Goal: Complete application form: Complete application form

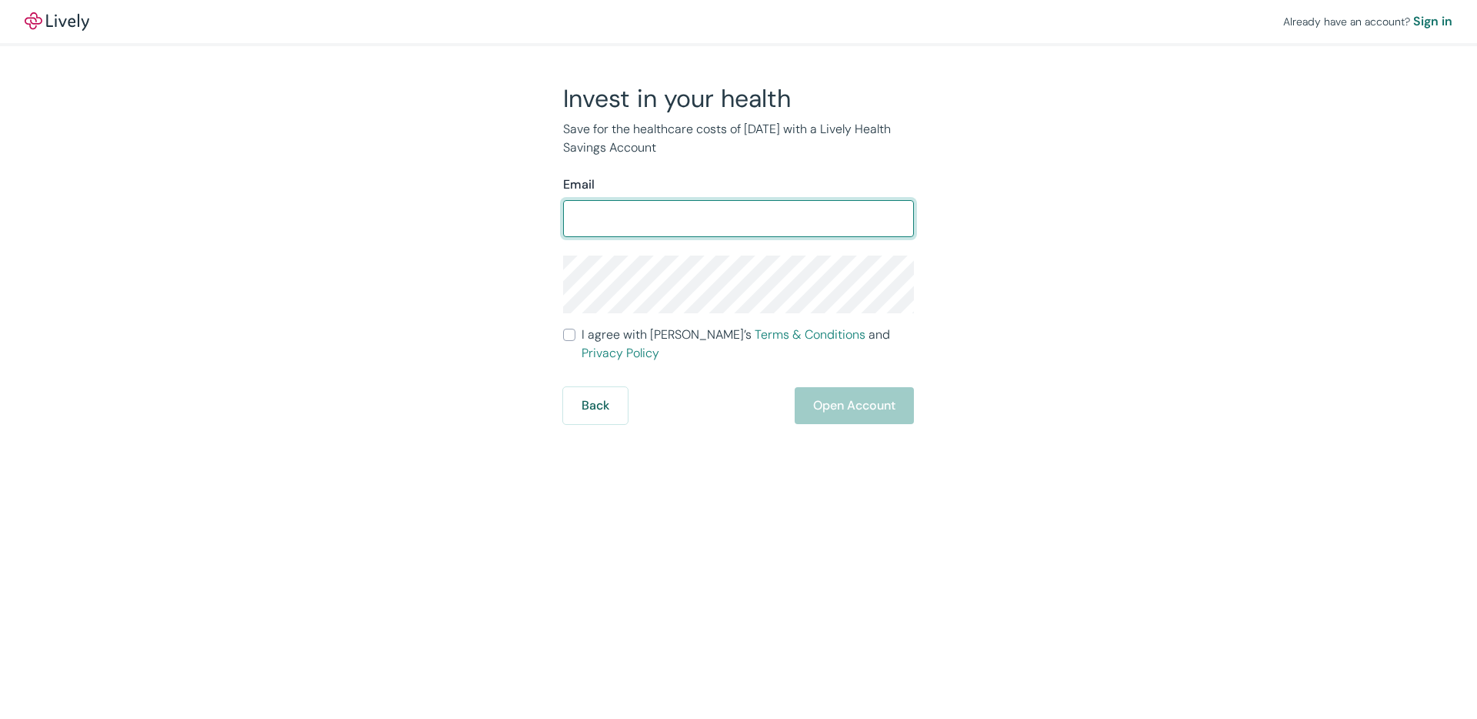
click at [722, 215] on input "Email" at bounding box center [738, 218] width 351 height 31
type input "[PERSON_NAME][EMAIL_ADDRESS][DOMAIN_NAME]"
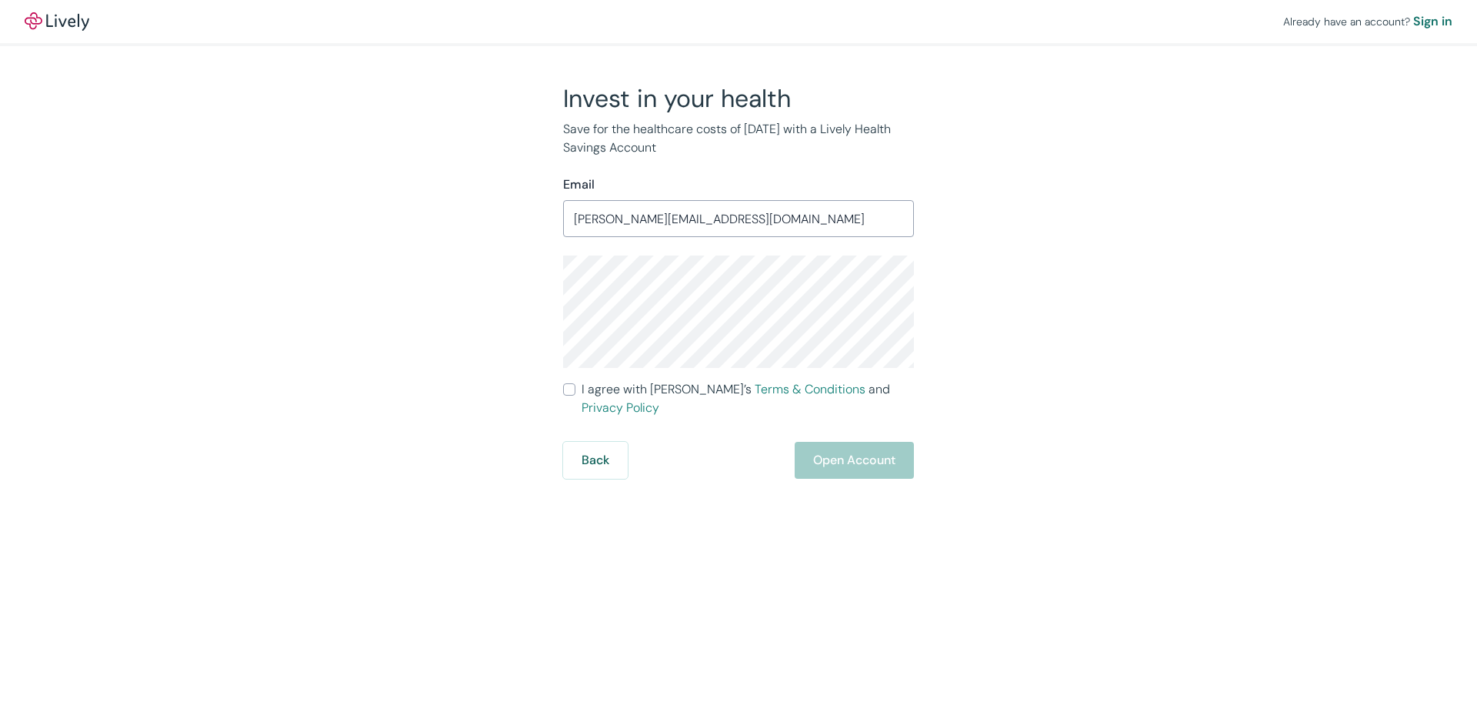
click at [600, 391] on span "I agree with Lively’s Terms & Conditions and Privacy Policy" at bounding box center [748, 398] width 332 height 37
click at [576, 391] on input "I agree with Lively’s Terms & Conditions and Privacy Policy" at bounding box center [569, 389] width 12 height 12
checkbox input "true"
click at [797, 442] on button "Open Account" at bounding box center [854, 460] width 119 height 37
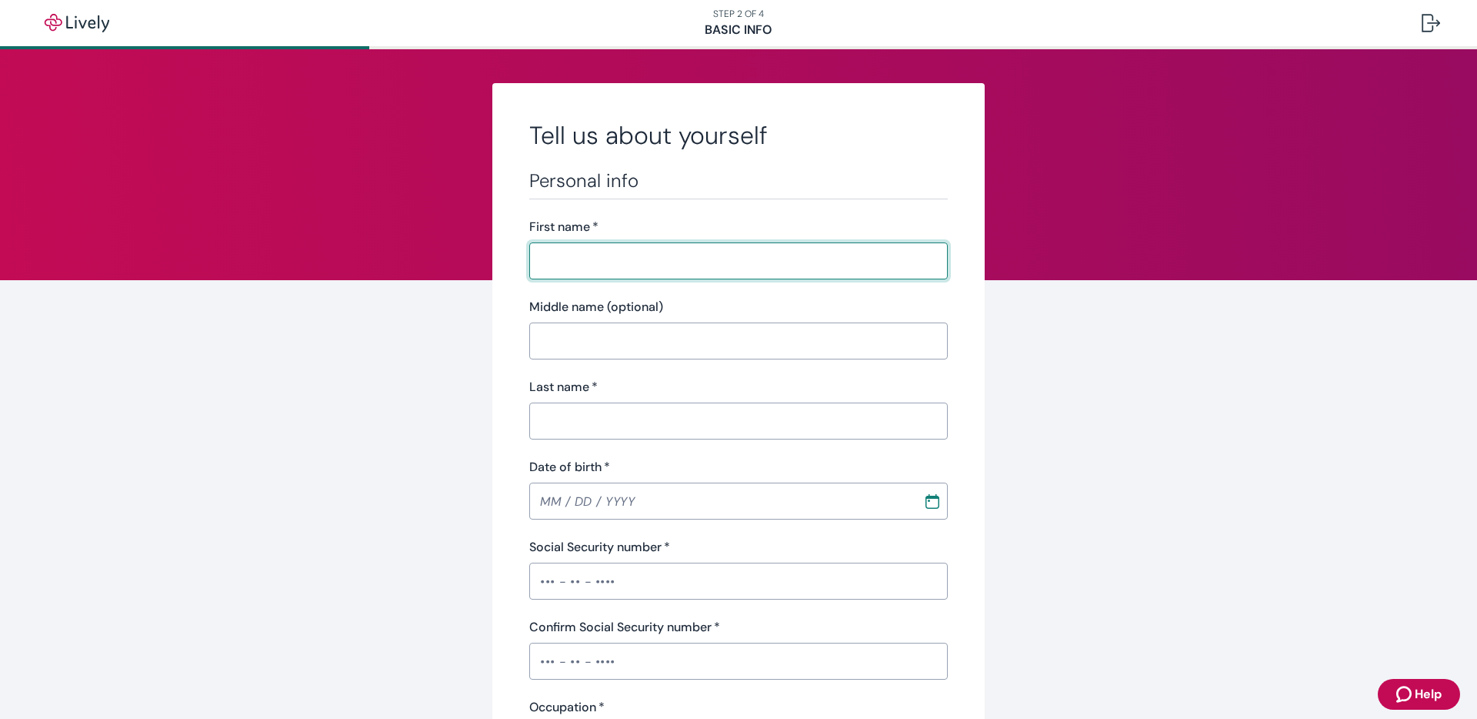
click at [607, 253] on input "First name   *" at bounding box center [738, 260] width 419 height 31
type input "[PERSON_NAME]"
type input "[STREET_ADDRESS]"
type input "Reno"
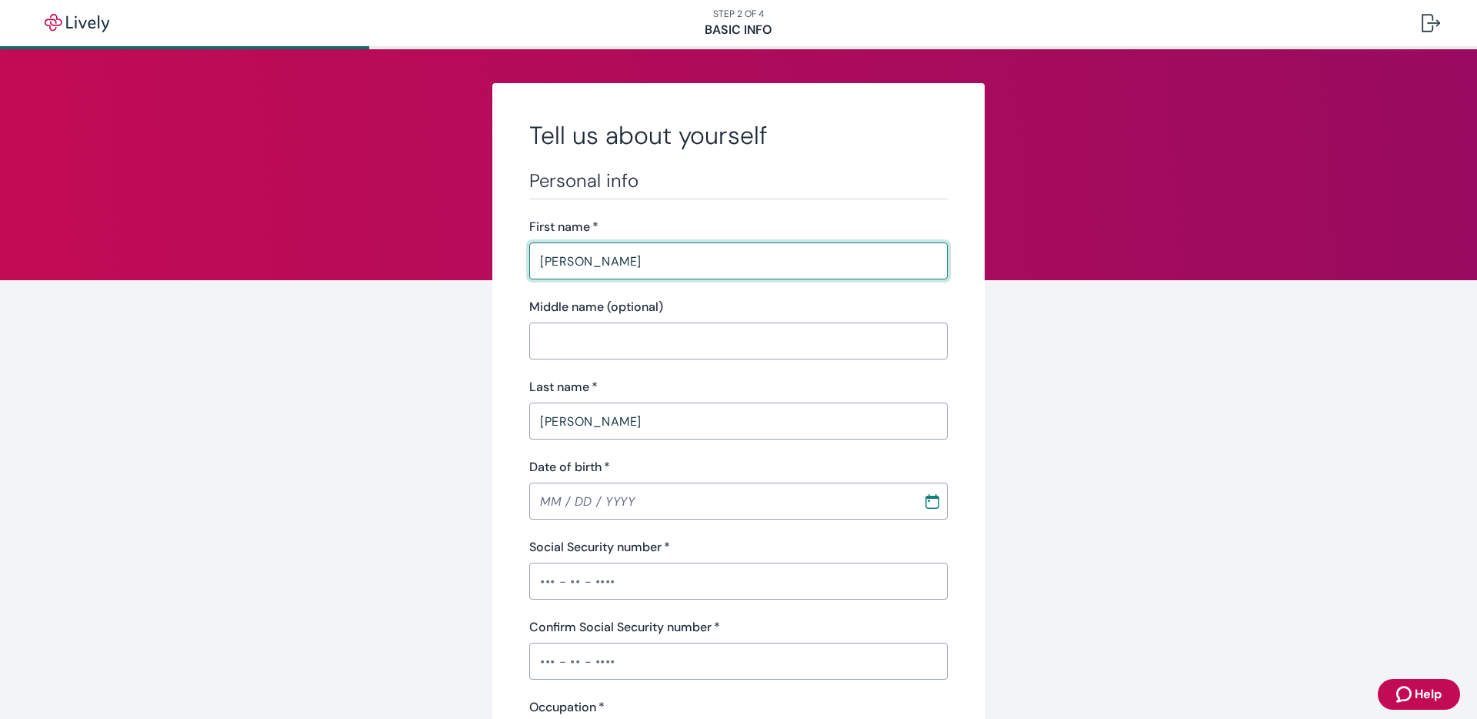
type input "NV"
type input "89502"
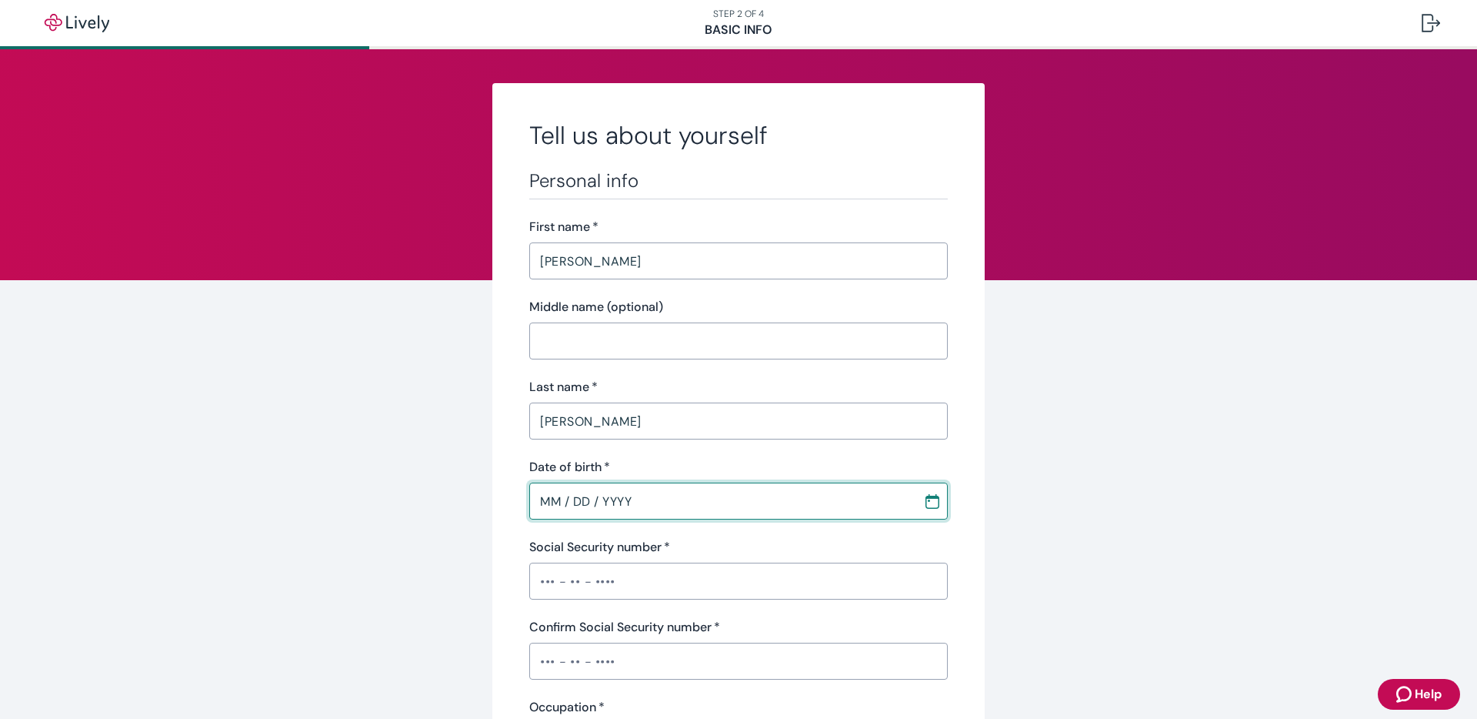
drag, startPoint x: 704, startPoint y: 492, endPoint x: 716, endPoint y: 500, distance: 14.9
click at [704, 492] on input "MM / DD / YYYY" at bounding box center [720, 501] width 383 height 31
drag, startPoint x: 692, startPoint y: 506, endPoint x: 439, endPoint y: 469, distance: 255.8
click at [542, 500] on input "MM / DD / YYYY" at bounding box center [720, 501] width 383 height 31
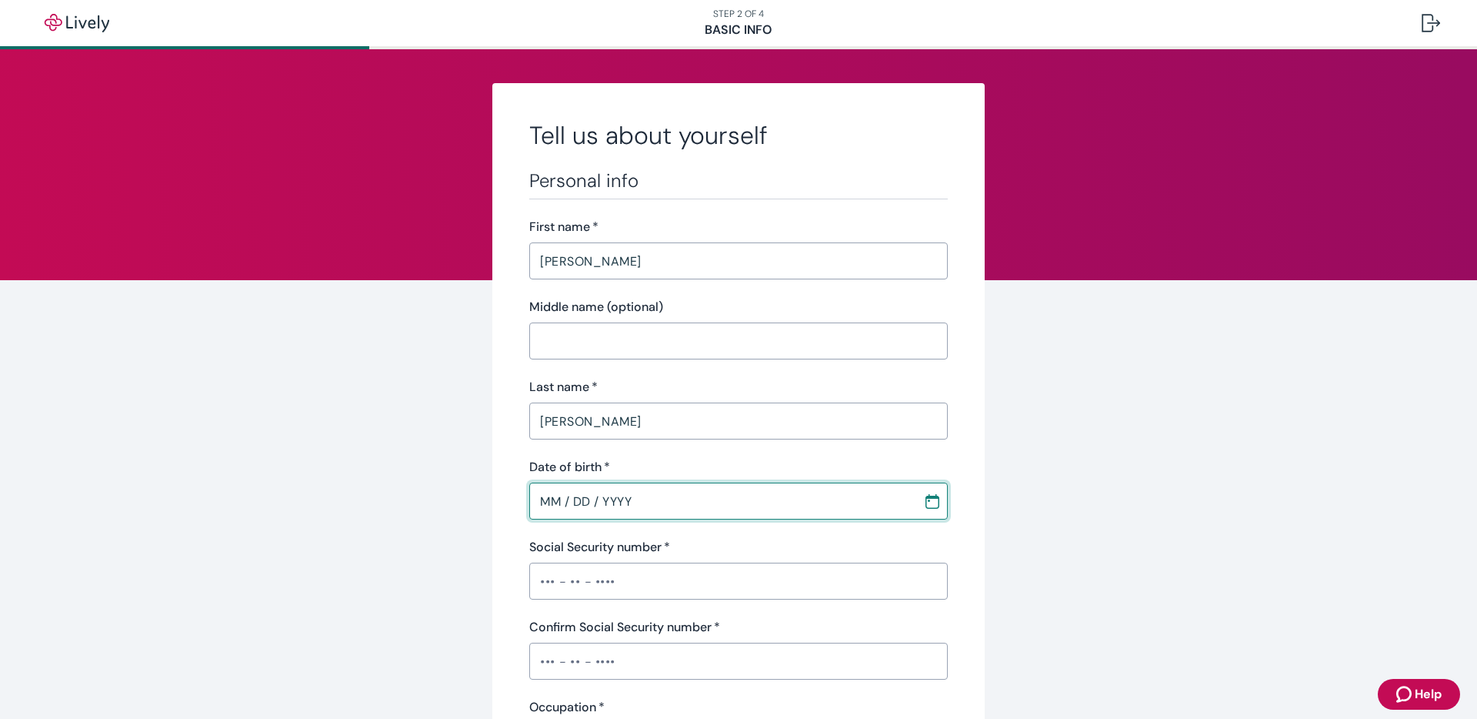
type input "MM / DD / YYYY"
click at [649, 500] on input "MM / DD / YYYY" at bounding box center [720, 501] width 383 height 31
click at [929, 499] on icon "Calendar" at bounding box center [932, 500] width 15 height 15
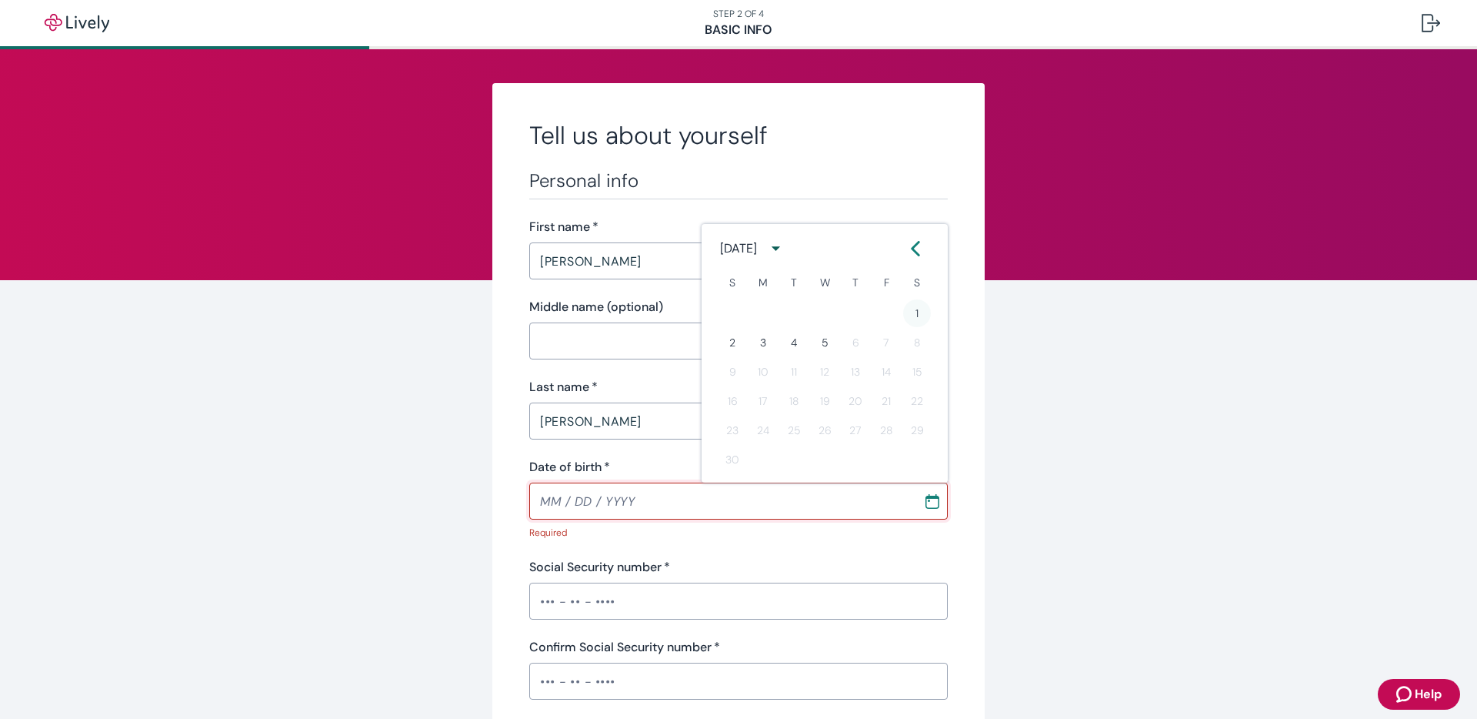
click at [925, 307] on button "1" at bounding box center [917, 313] width 28 height 28
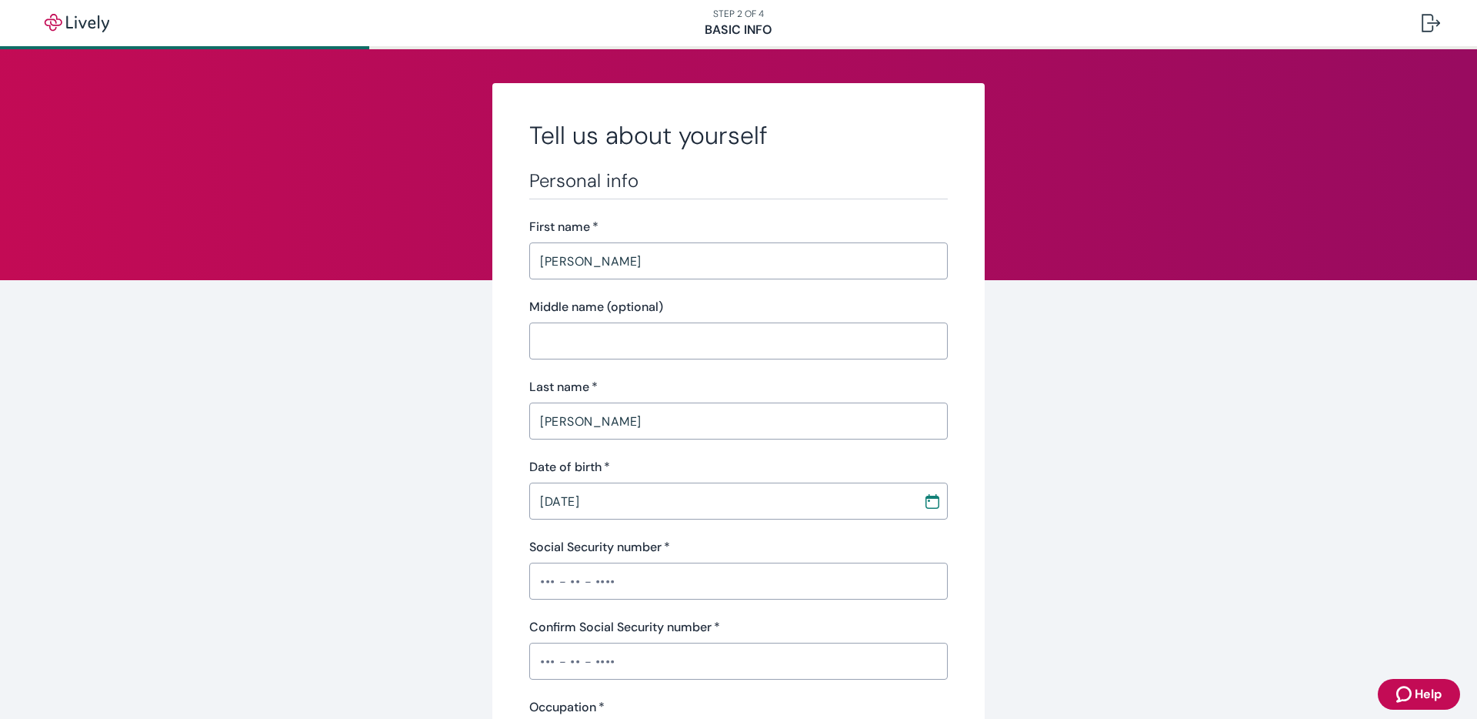
click at [648, 503] on input "[DATE]" at bounding box center [720, 501] width 383 height 31
drag, startPoint x: 624, startPoint y: 501, endPoint x: 632, endPoint y: 501, distance: 8.5
click at [624, 501] on input "[DATE]" at bounding box center [720, 501] width 383 height 31
type input "[DATE]"
click at [606, 592] on input "Social Security number   *" at bounding box center [738, 581] width 419 height 31
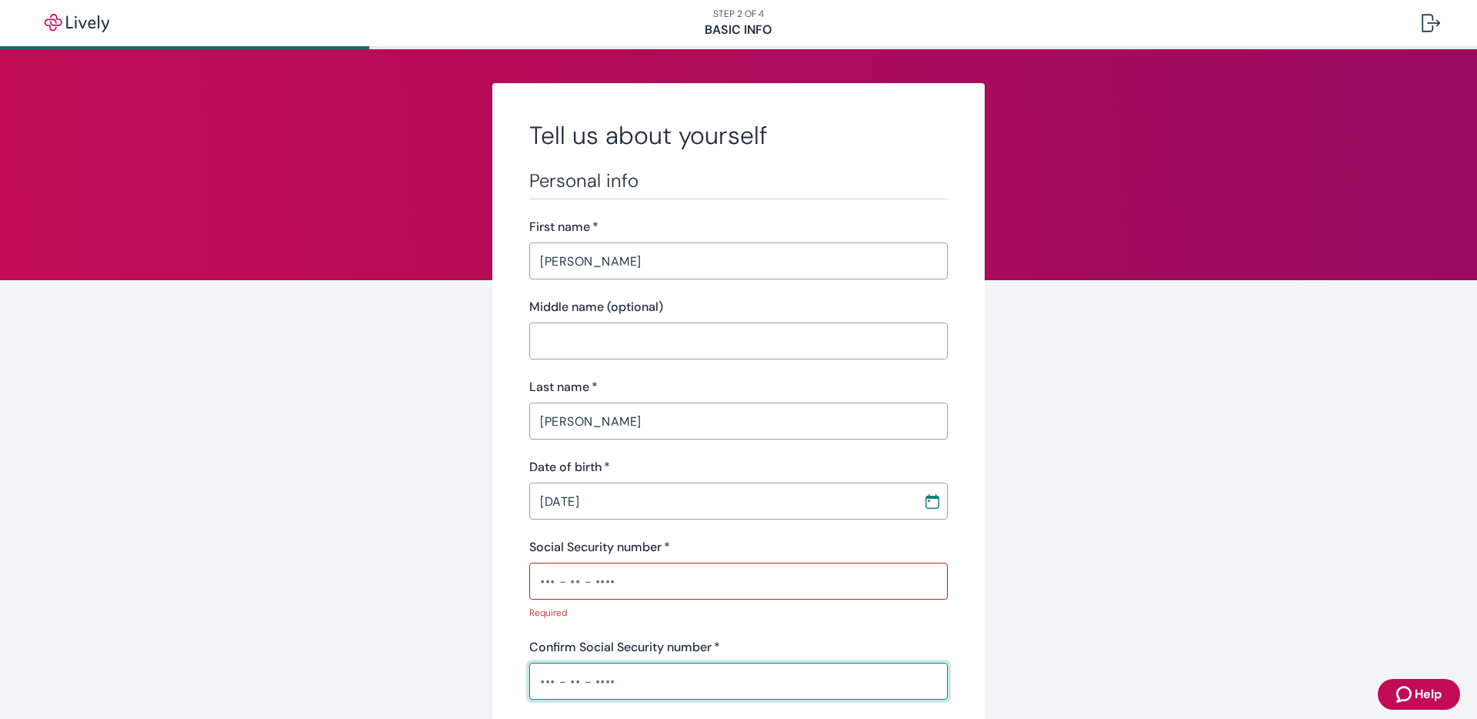
click at [612, 664] on div "​" at bounding box center [738, 680] width 419 height 37
click at [627, 577] on input "Social Security number   *" at bounding box center [738, 581] width 419 height 31
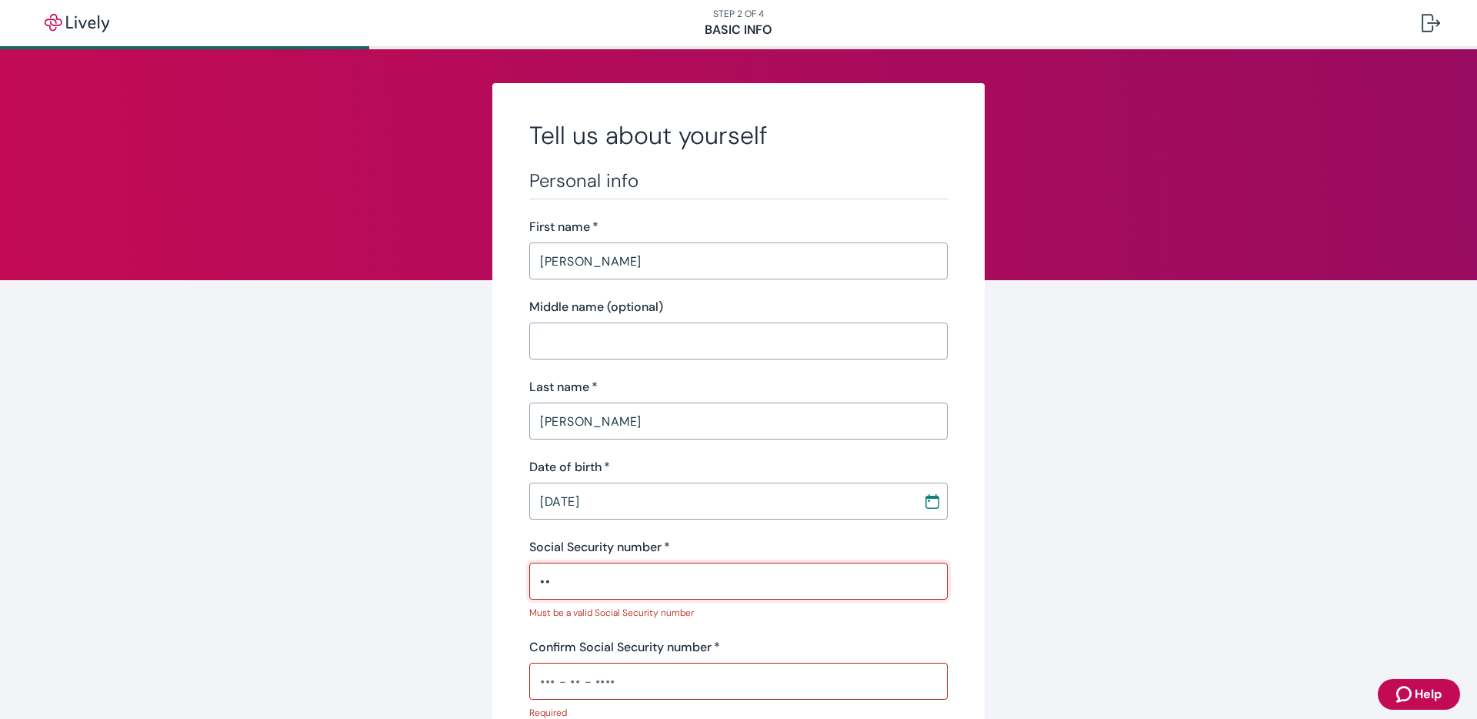
type input "•"
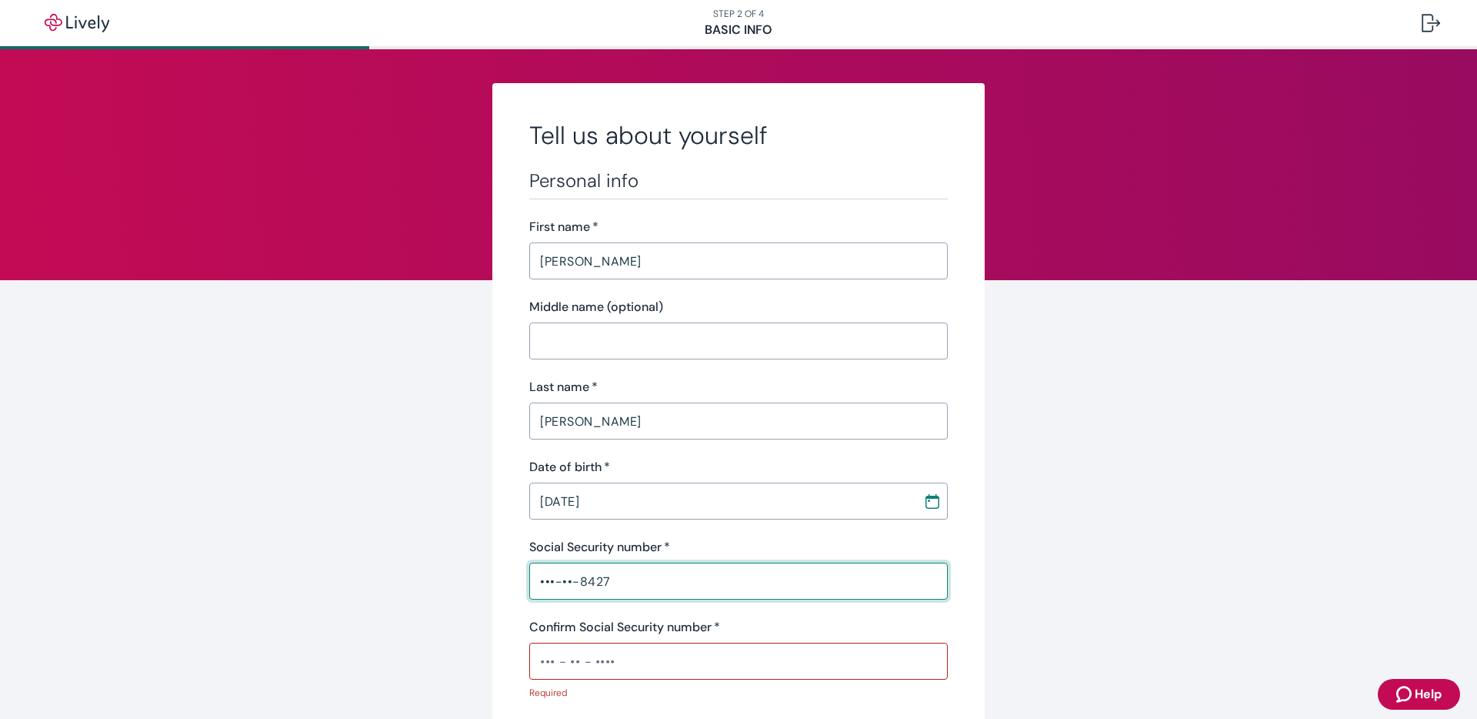
type input "•••-••-8427"
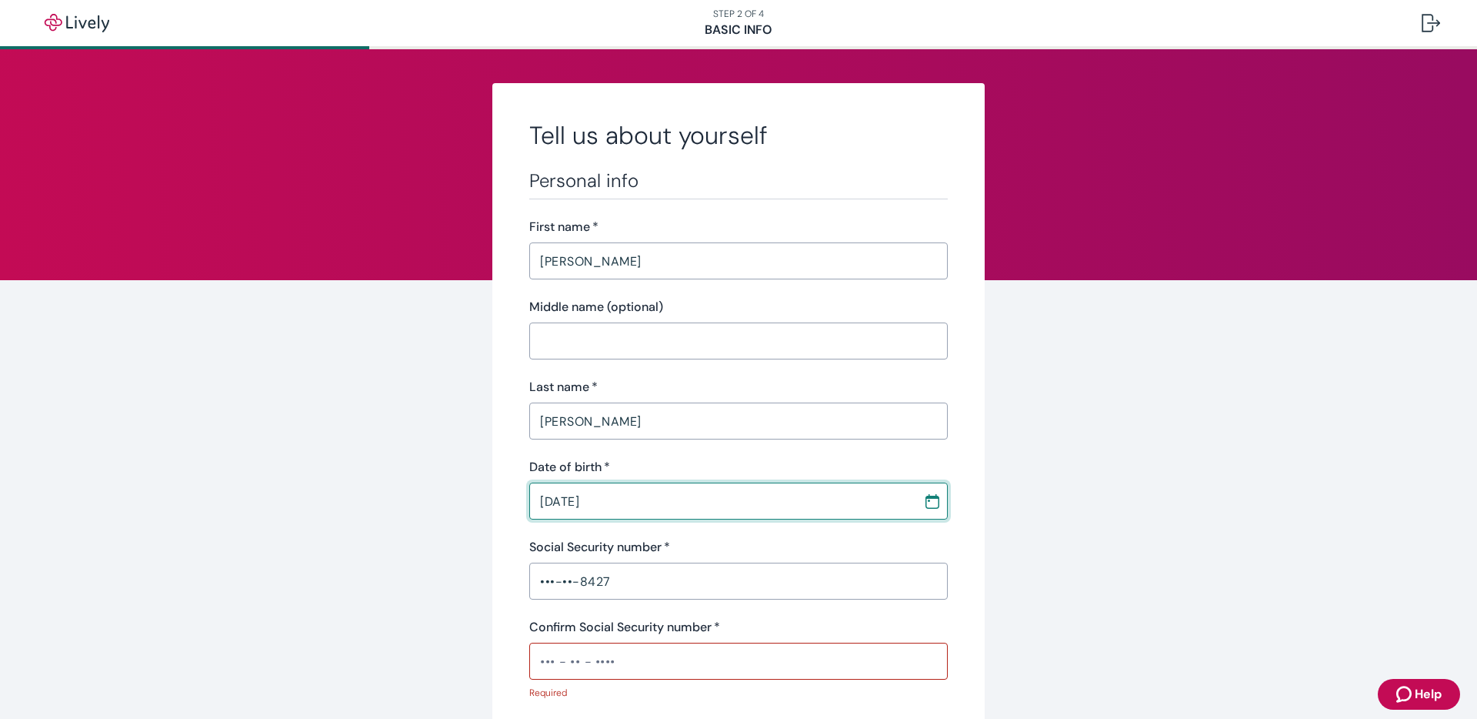
click at [664, 506] on input "[DATE]" at bounding box center [720, 501] width 383 height 31
type input "[DATE]"
click at [649, 640] on div "Confirm Social Security number   * ​" at bounding box center [738, 649] width 419 height 62
click at [644, 656] on input "Confirm Social Security number   *" at bounding box center [738, 661] width 419 height 31
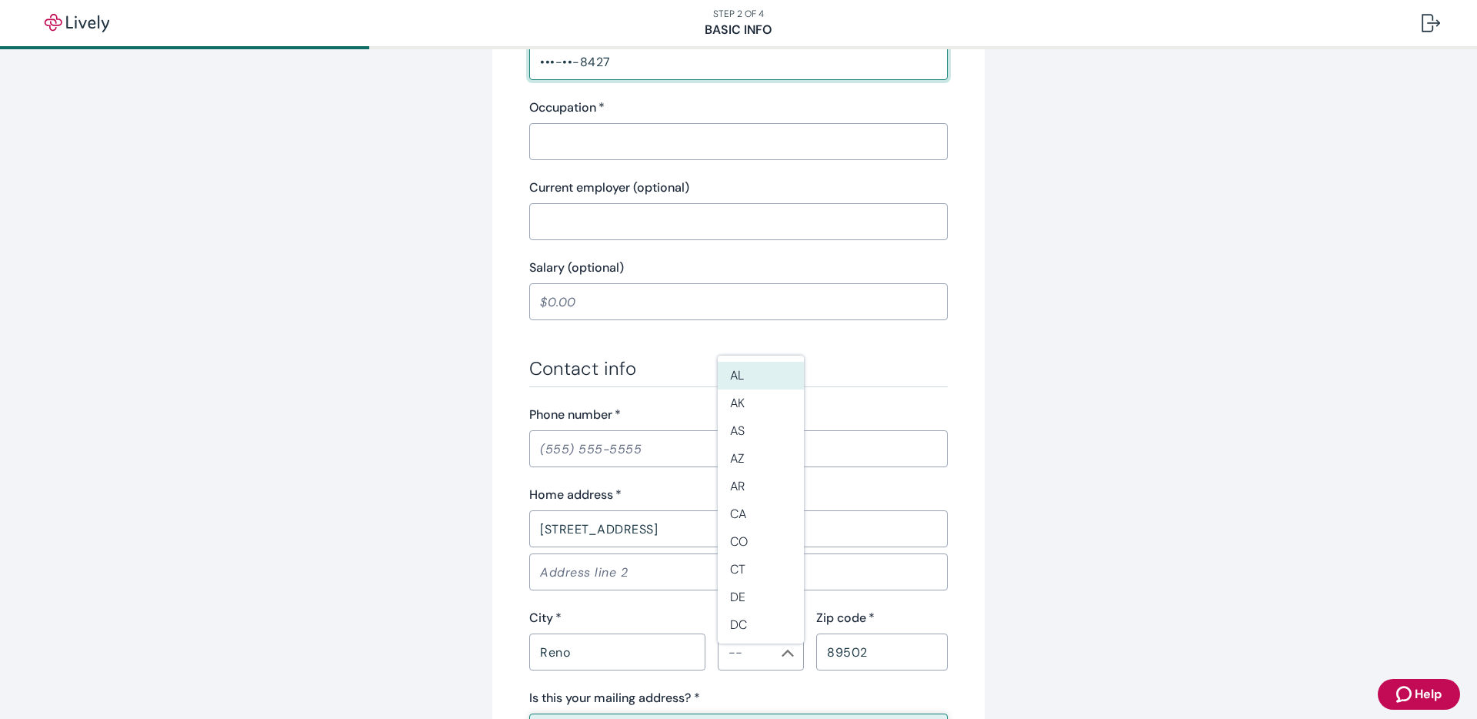
scroll to position [585, 0]
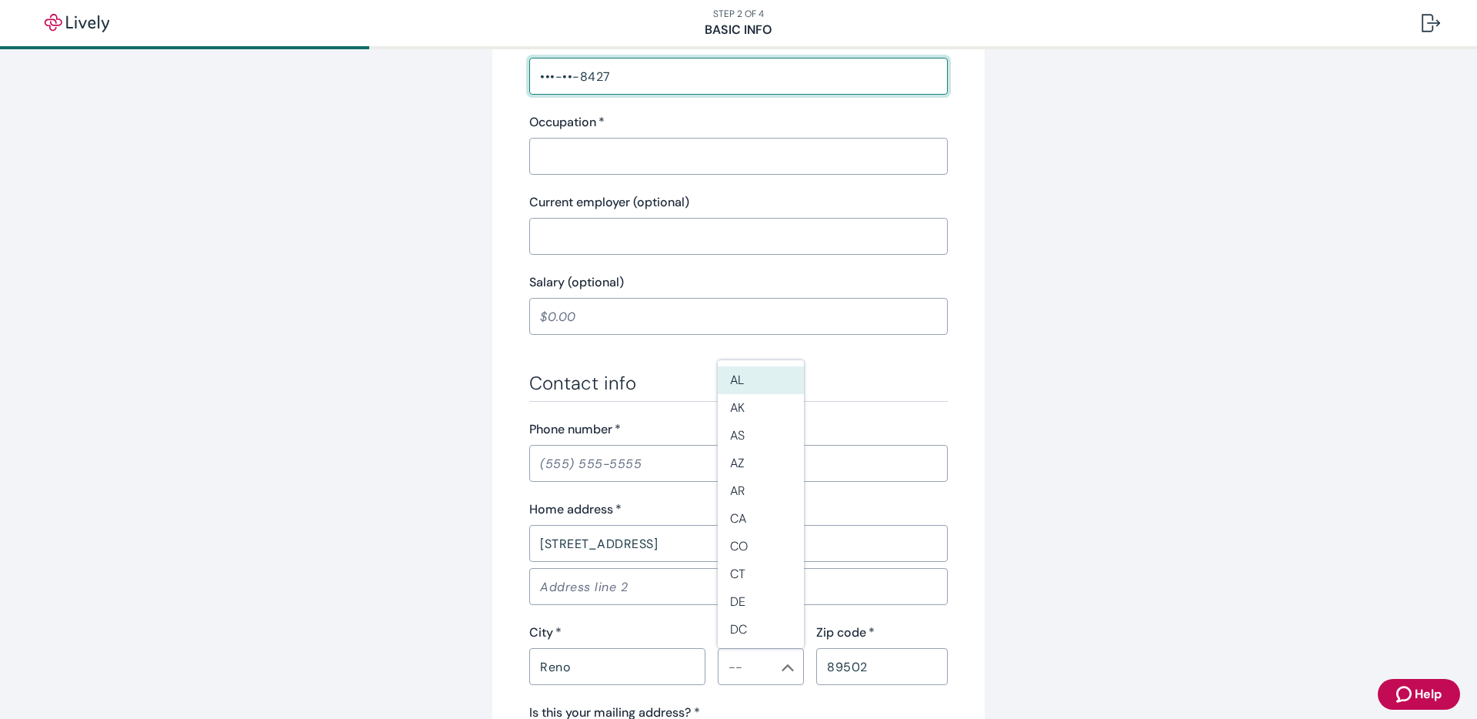
type input "•••-••-8427"
click at [680, 375] on h3 "Contact info" at bounding box center [738, 383] width 419 height 23
click at [684, 359] on div "Personal info First name   * [PERSON_NAME] ​ Middle name (optional) ​ Last name…" at bounding box center [738, 201] width 419 height 1233
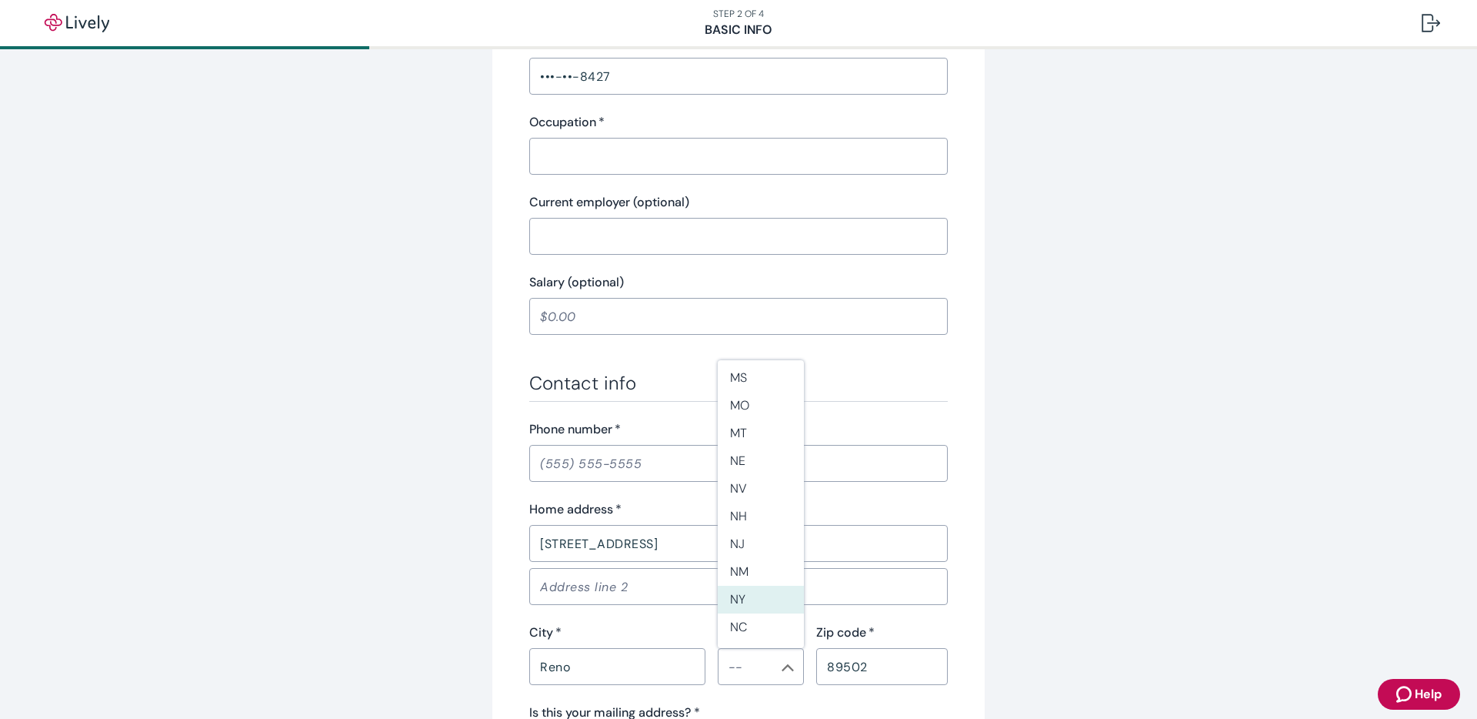
scroll to position [750, 0]
click at [766, 519] on li "NV" at bounding box center [761, 516] width 86 height 28
type input "NV"
click at [986, 599] on div "Tell us about yourself Personal info First name   * [PERSON_NAME] ​ Middle name…" at bounding box center [738, 216] width 739 height 1436
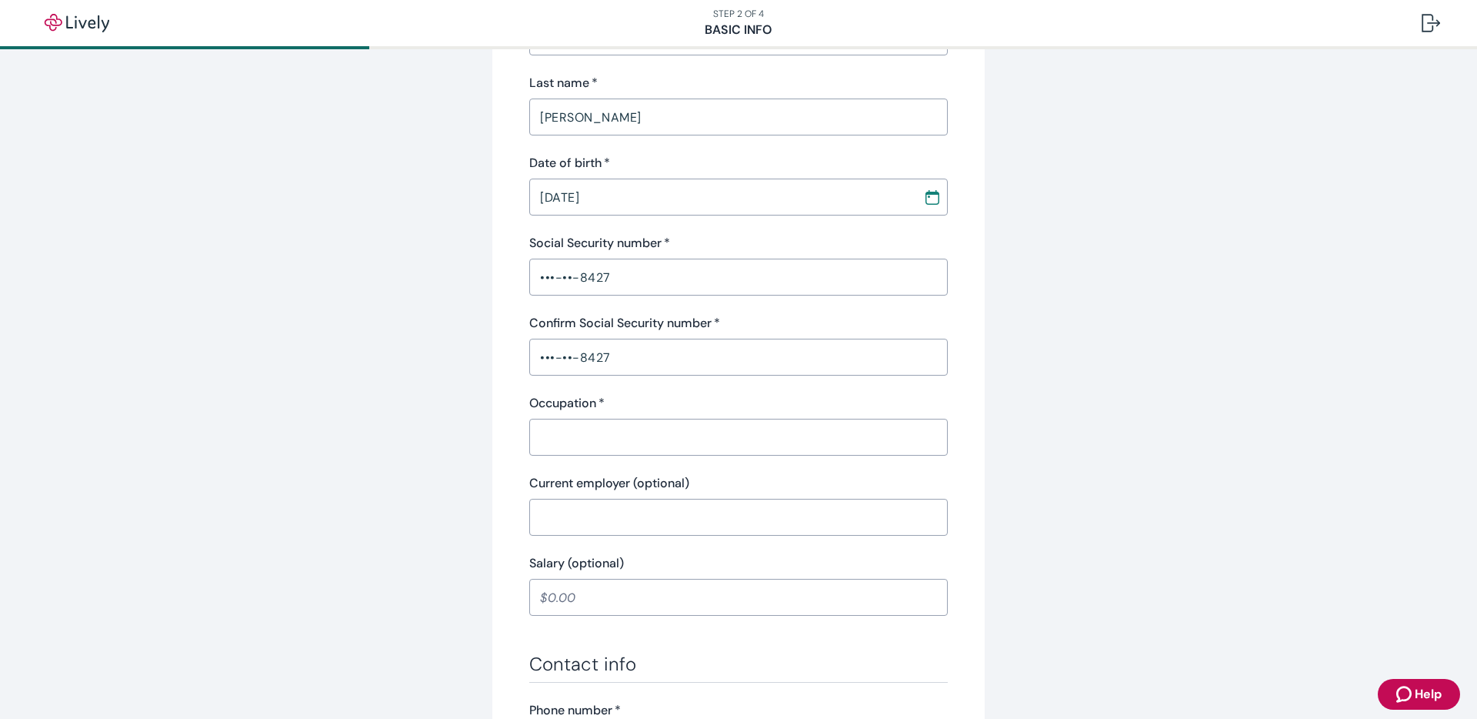
scroll to position [298, 0]
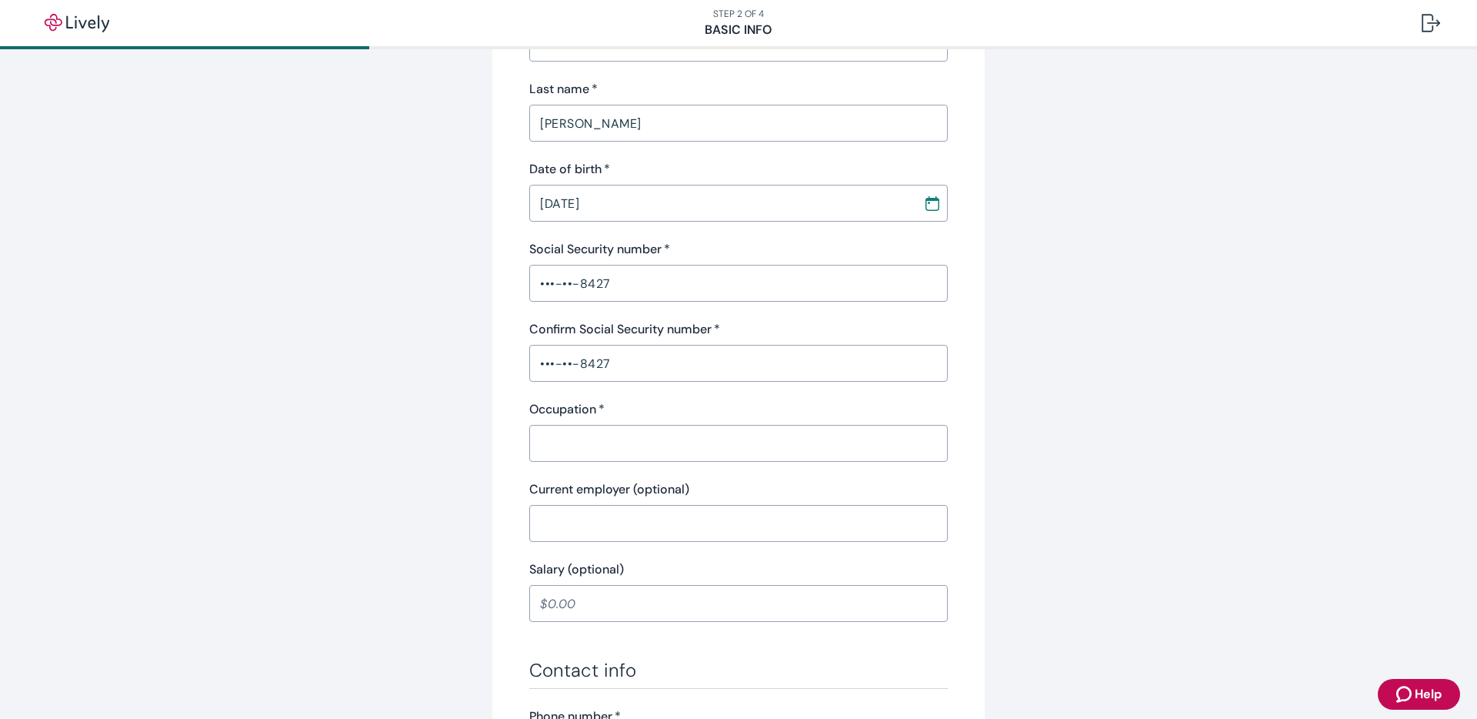
click at [752, 429] on input "Occupation   *" at bounding box center [738, 443] width 419 height 31
type input "Real Estate"
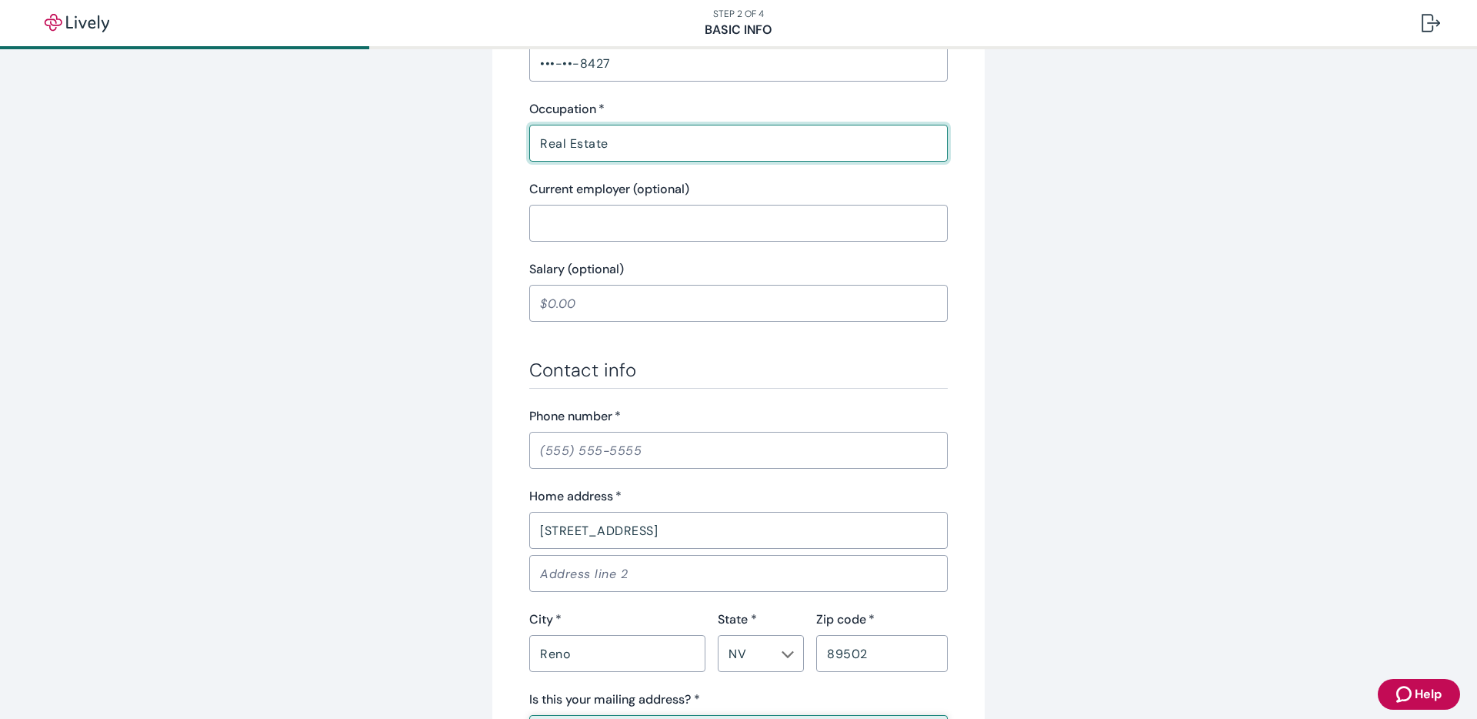
scroll to position [612, 0]
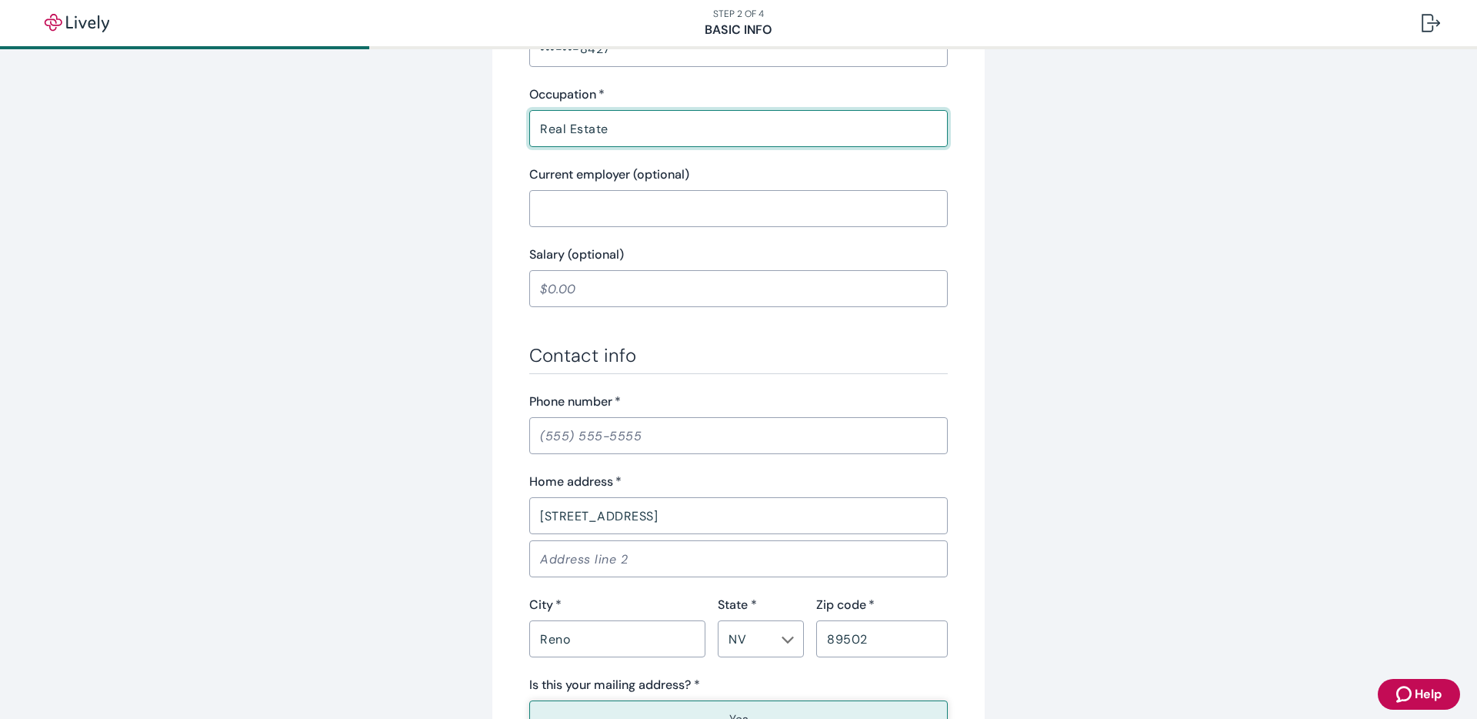
click at [620, 437] on input "Phone number   *" at bounding box center [738, 435] width 419 height 31
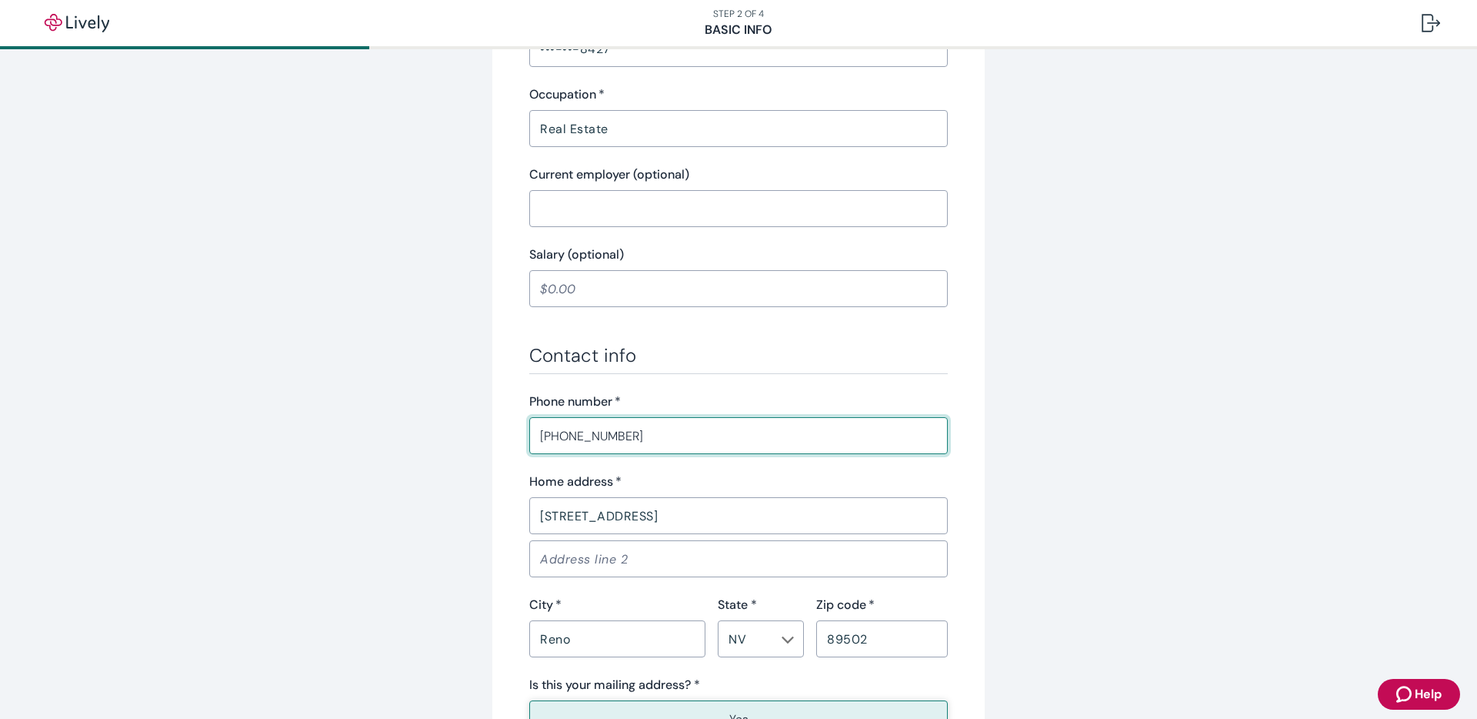
type input "[PHONE_NUMBER]"
click at [944, 586] on div "Home address   * [STREET_ADDRESS]   * Reno ​ State * [US_STATE] ​ Zip code   * …" at bounding box center [738, 564] width 419 height 185
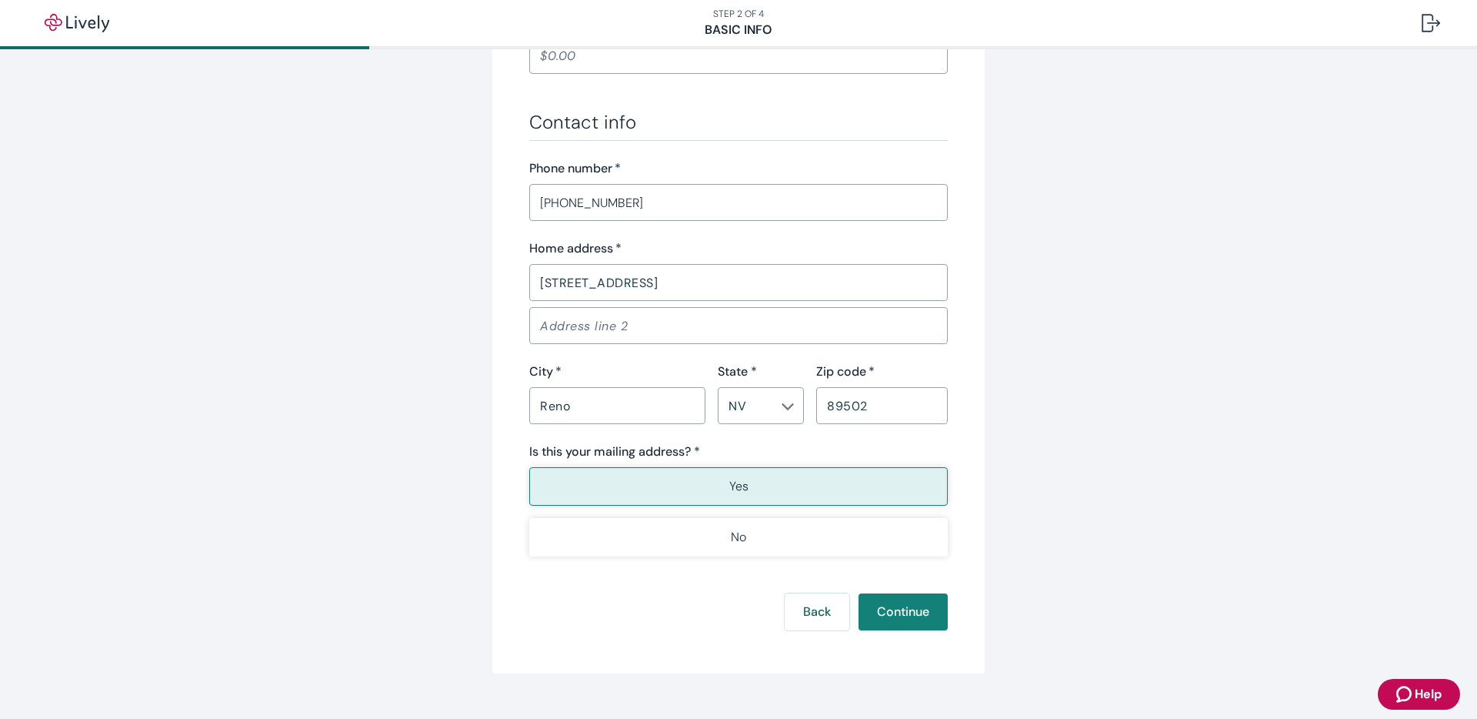
scroll to position [874, 0]
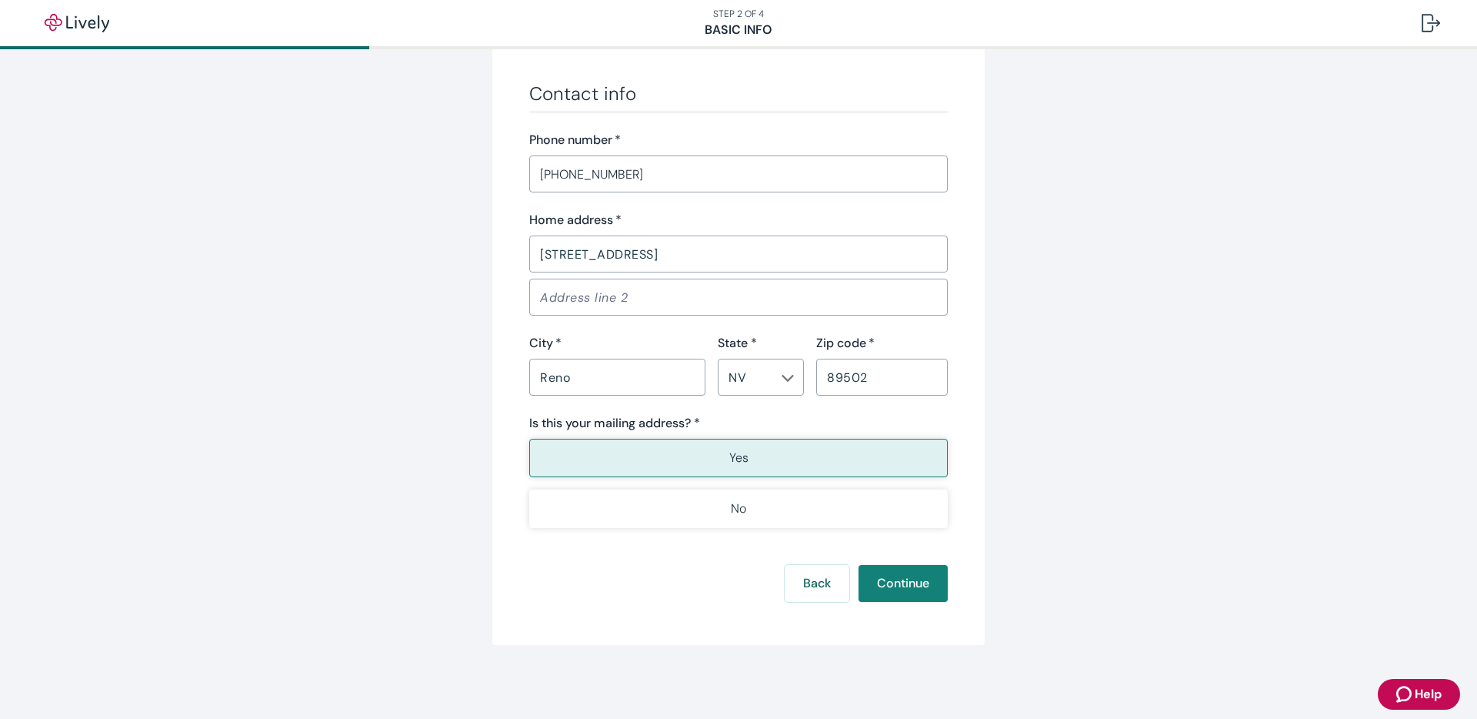
click at [696, 254] on input "[STREET_ADDRESS]" at bounding box center [738, 254] width 419 height 31
type input "[STREET_ADDRESS]"
click at [669, 378] on input "Reno" at bounding box center [617, 377] width 176 height 31
type input "Reno"
click at [893, 388] on input "89502" at bounding box center [882, 377] width 132 height 31
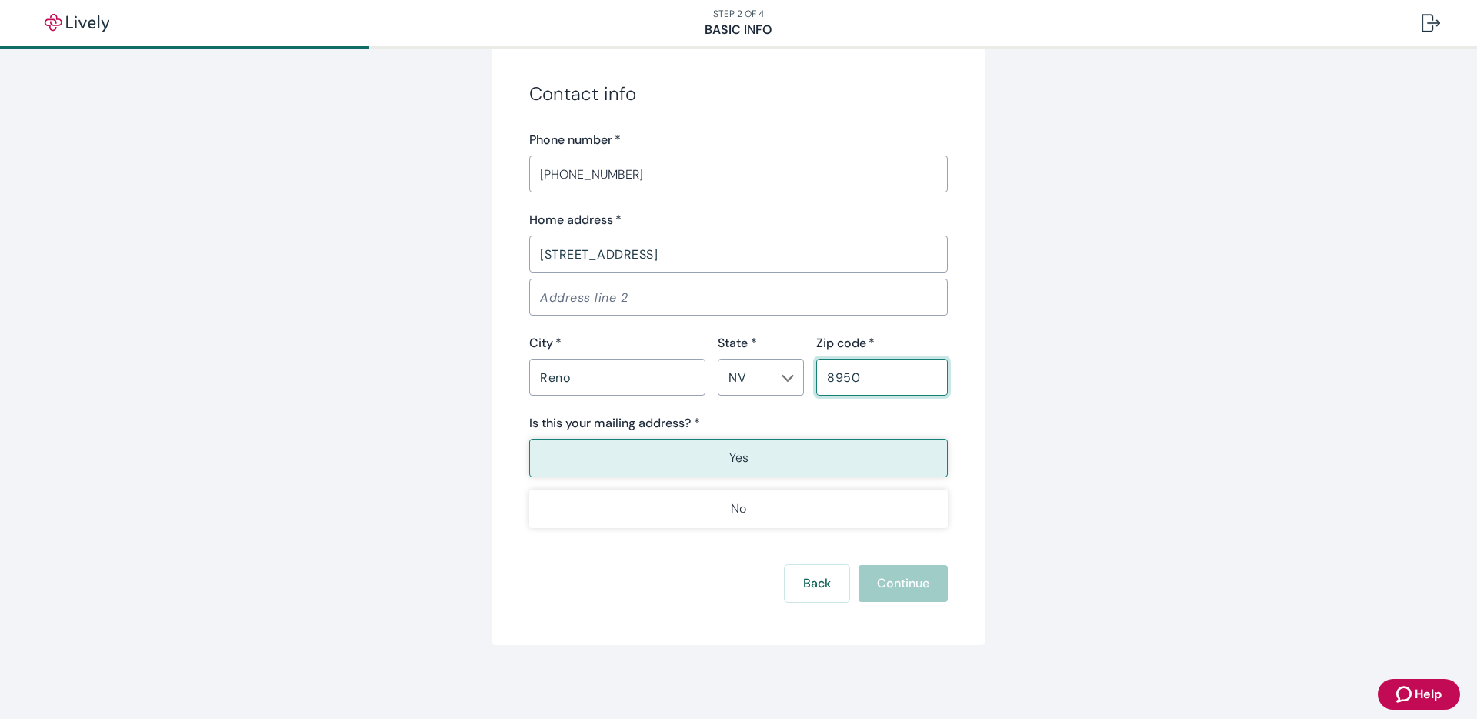
type input "89502"
click at [915, 350] on div "Zip code   *" at bounding box center [882, 343] width 132 height 18
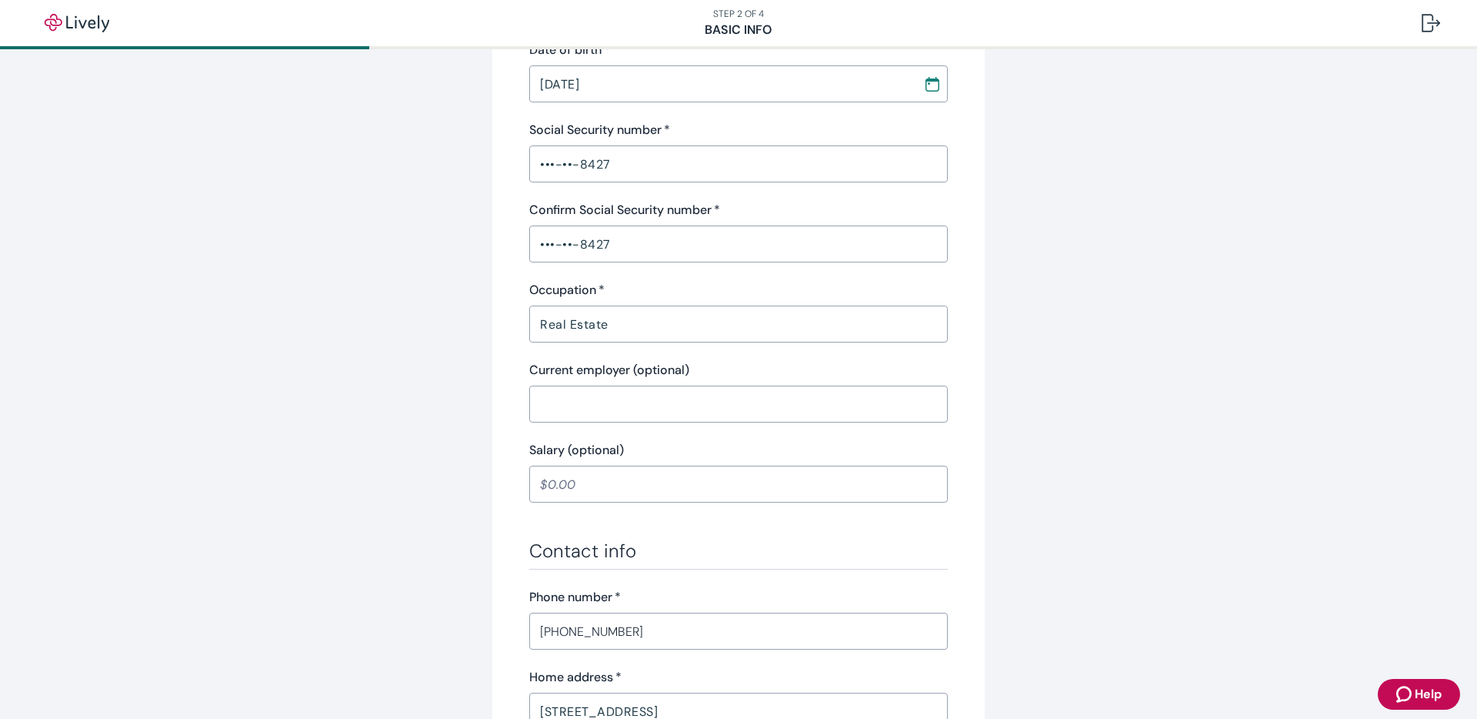
scroll to position [373, 0]
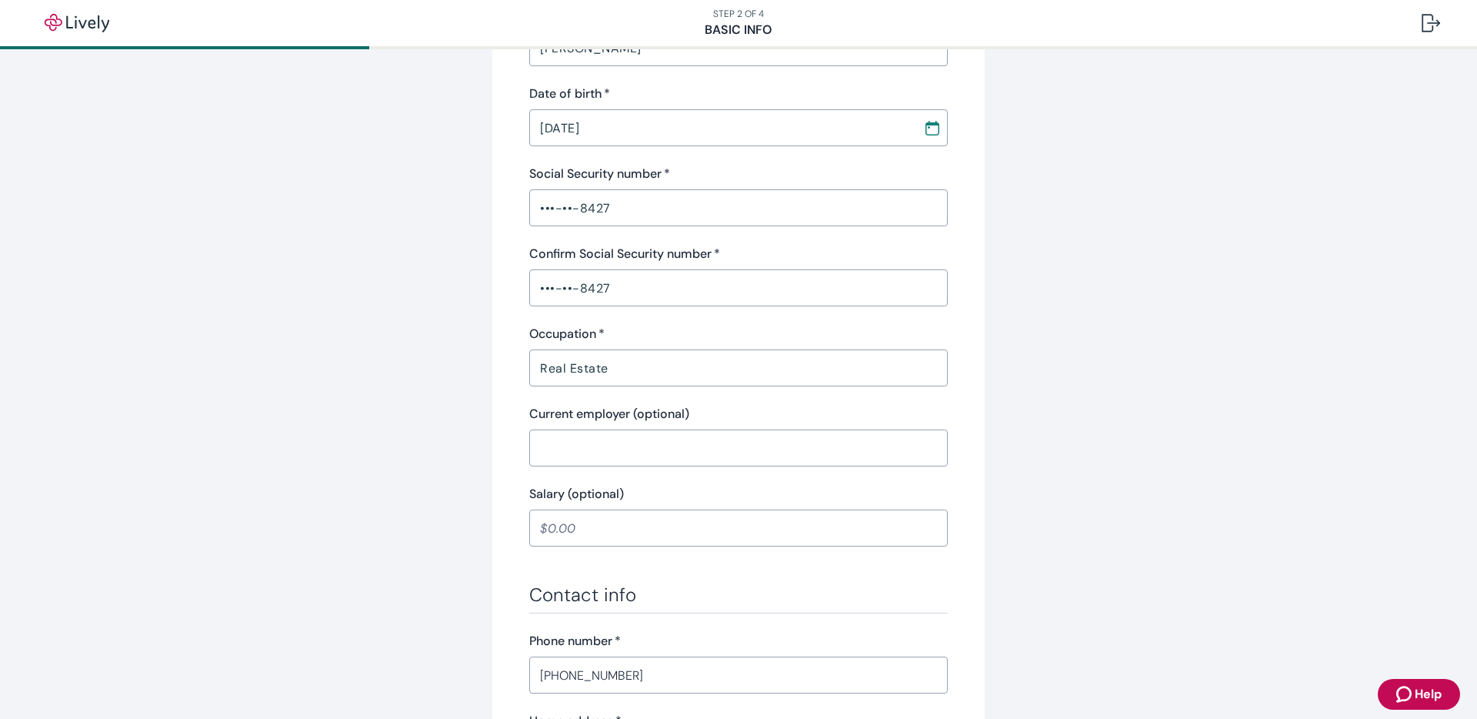
click at [637, 371] on input "Real Estate" at bounding box center [738, 367] width 419 height 31
type input "Real Estate"
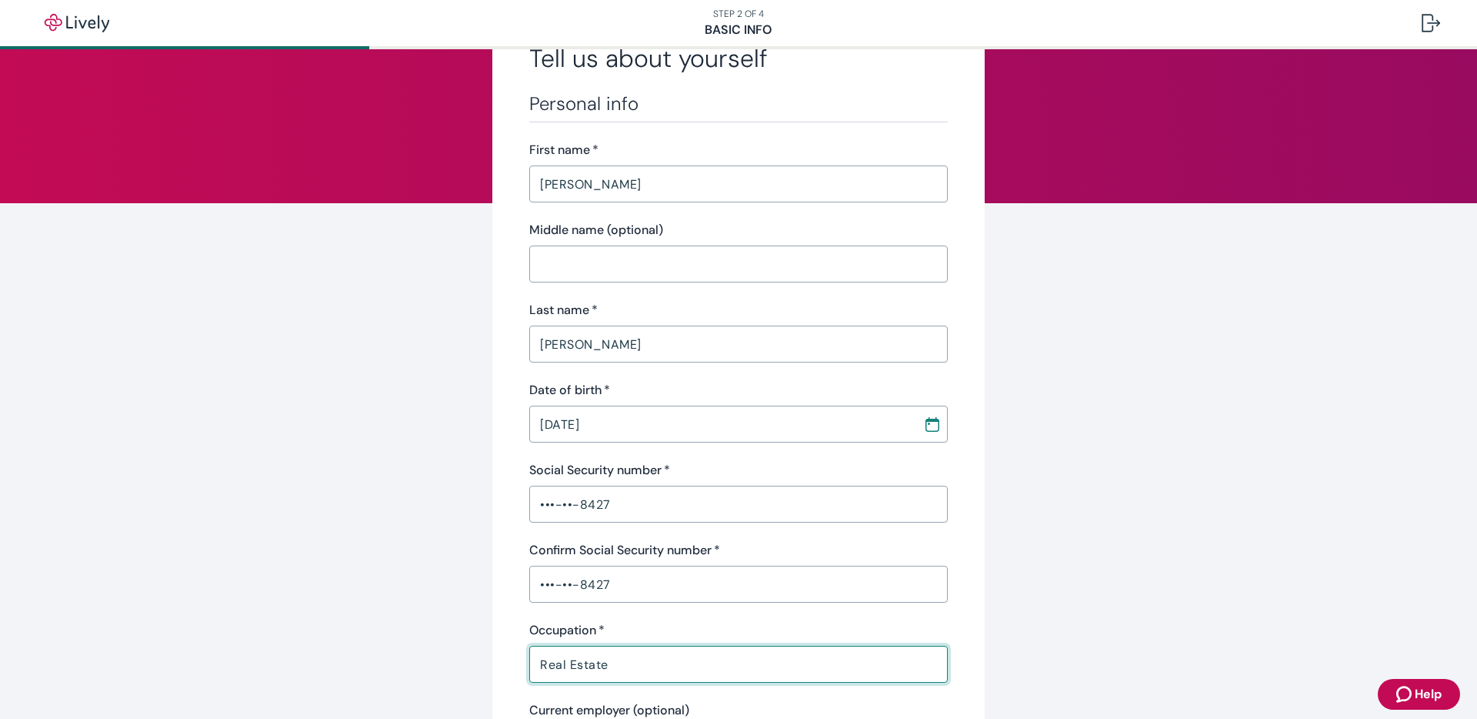
scroll to position [0, 0]
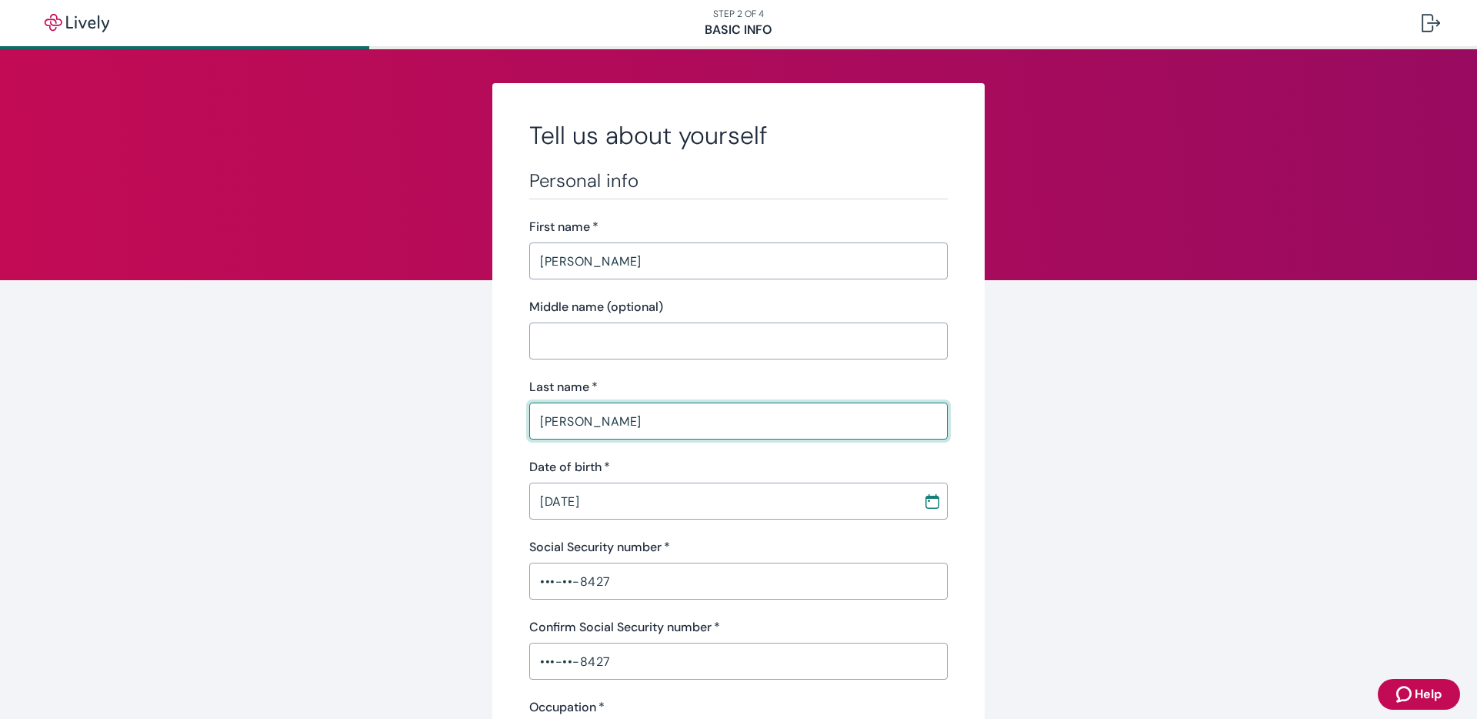
click at [839, 422] on input "[PERSON_NAME]" at bounding box center [738, 420] width 419 height 31
type input "[PERSON_NAME]"
click at [819, 248] on input "[PERSON_NAME]" at bounding box center [738, 260] width 419 height 31
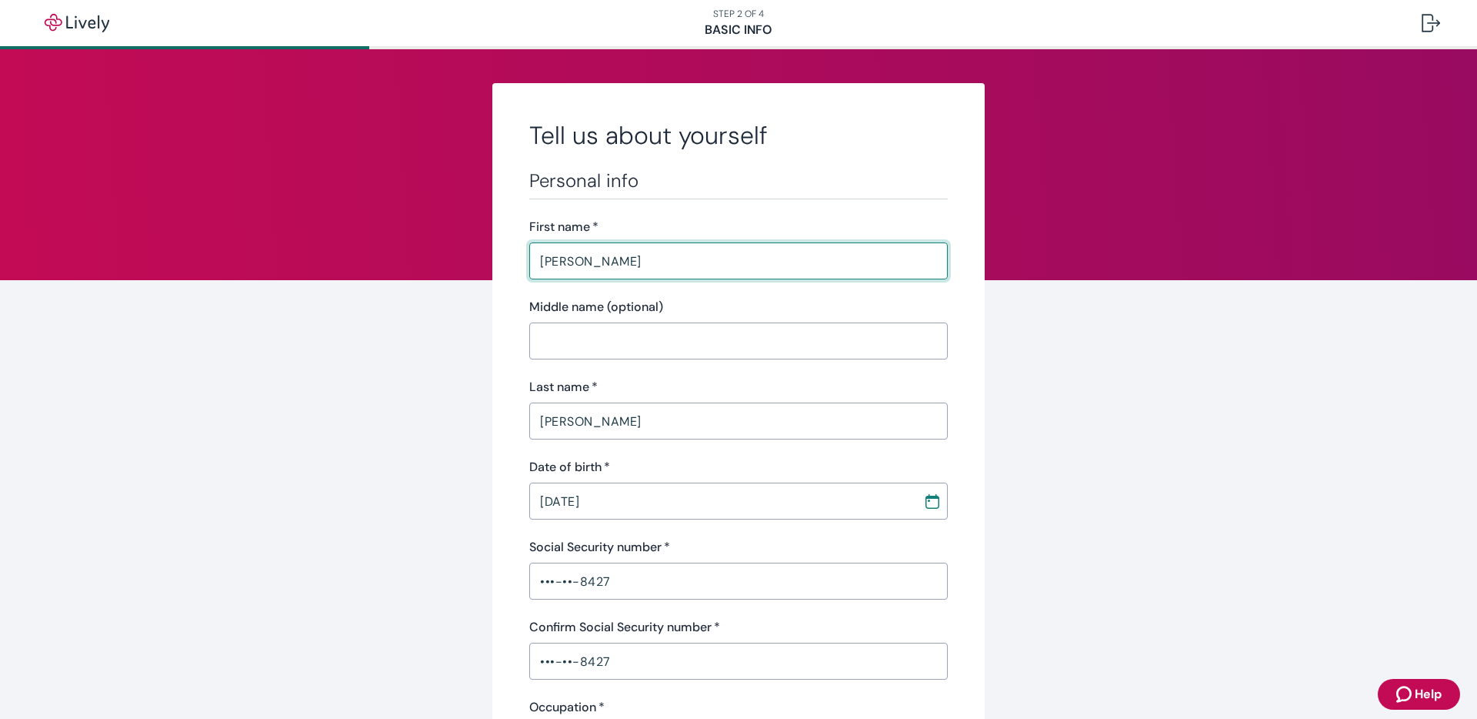
click at [818, 255] on input "[PERSON_NAME]" at bounding box center [738, 260] width 419 height 31
type input "[PERSON_NAME]"
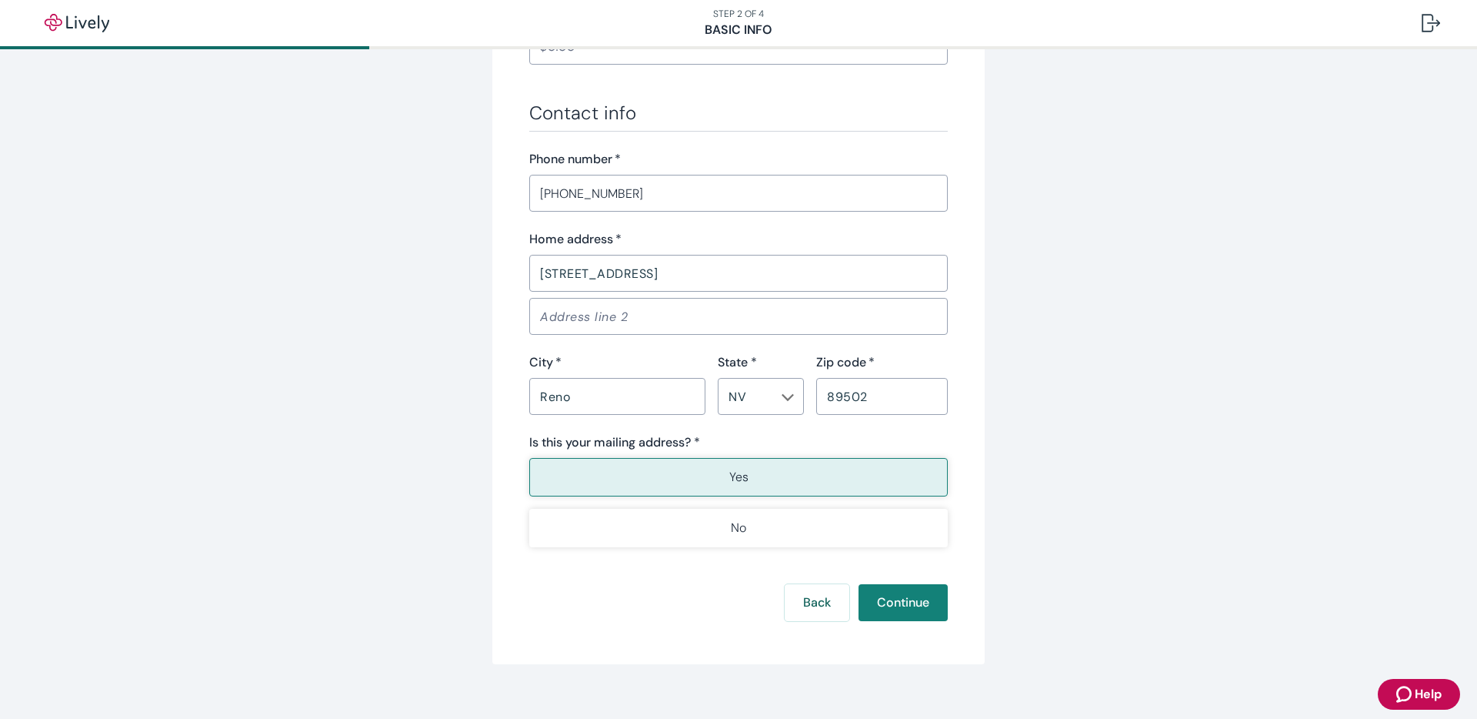
scroll to position [874, 0]
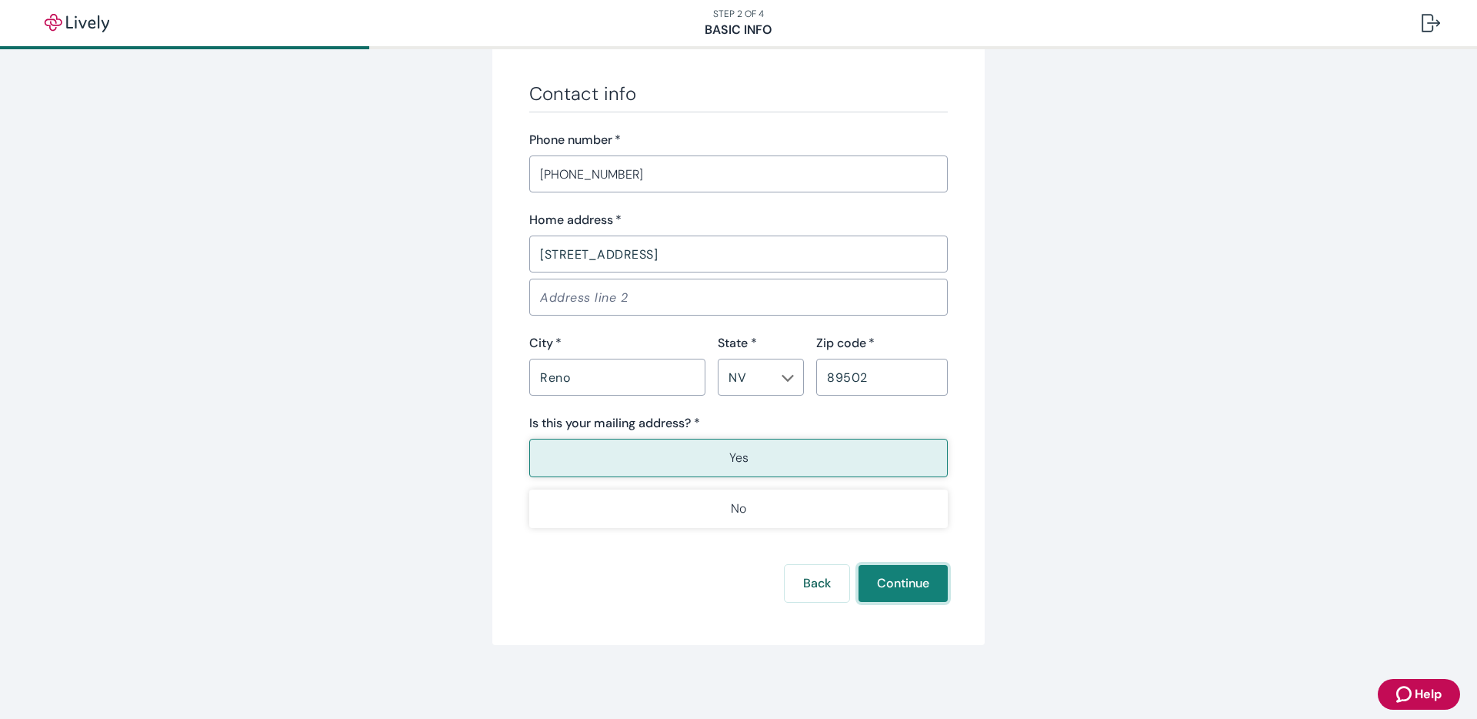
click at [906, 587] on button "Continue" at bounding box center [903, 583] width 89 height 37
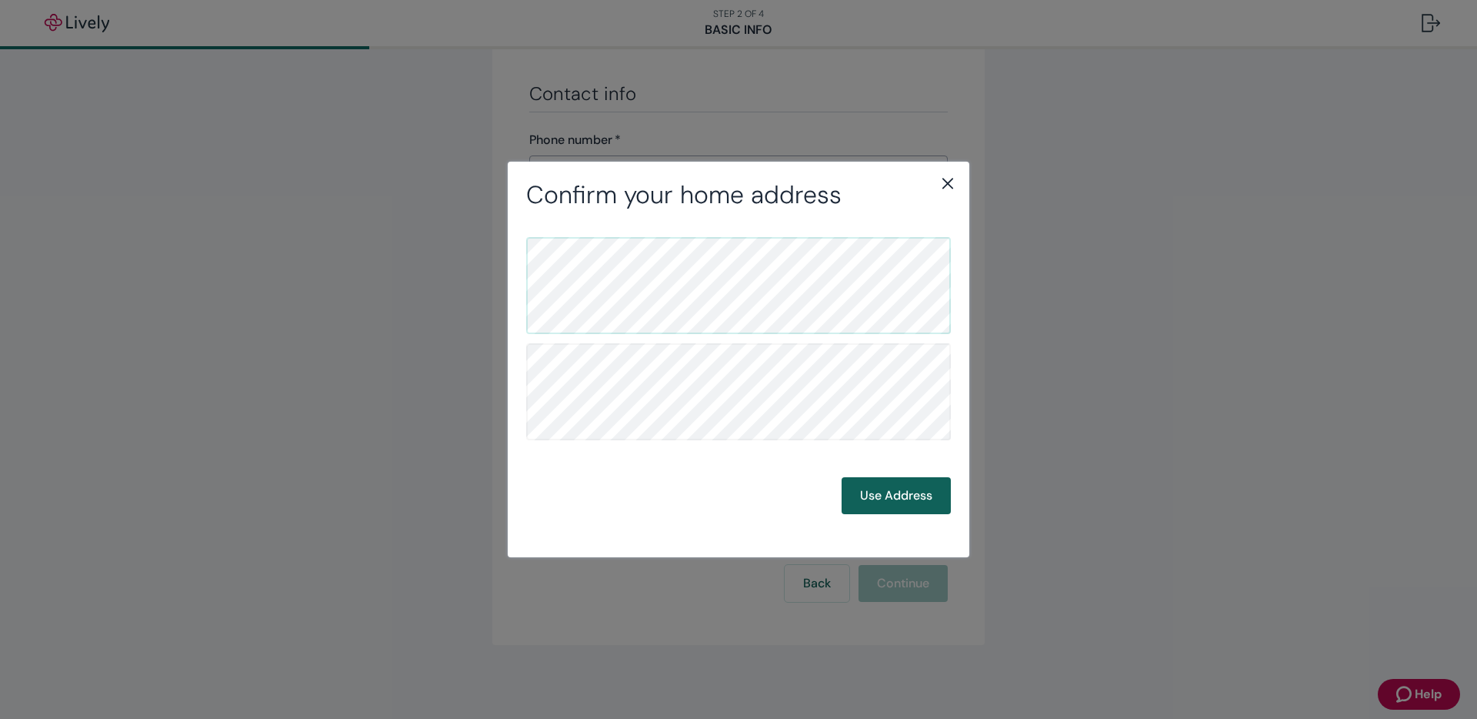
click at [901, 505] on button "Use Address" at bounding box center [896, 495] width 109 height 37
click at [902, 505] on button "Use Address" at bounding box center [896, 495] width 109 height 37
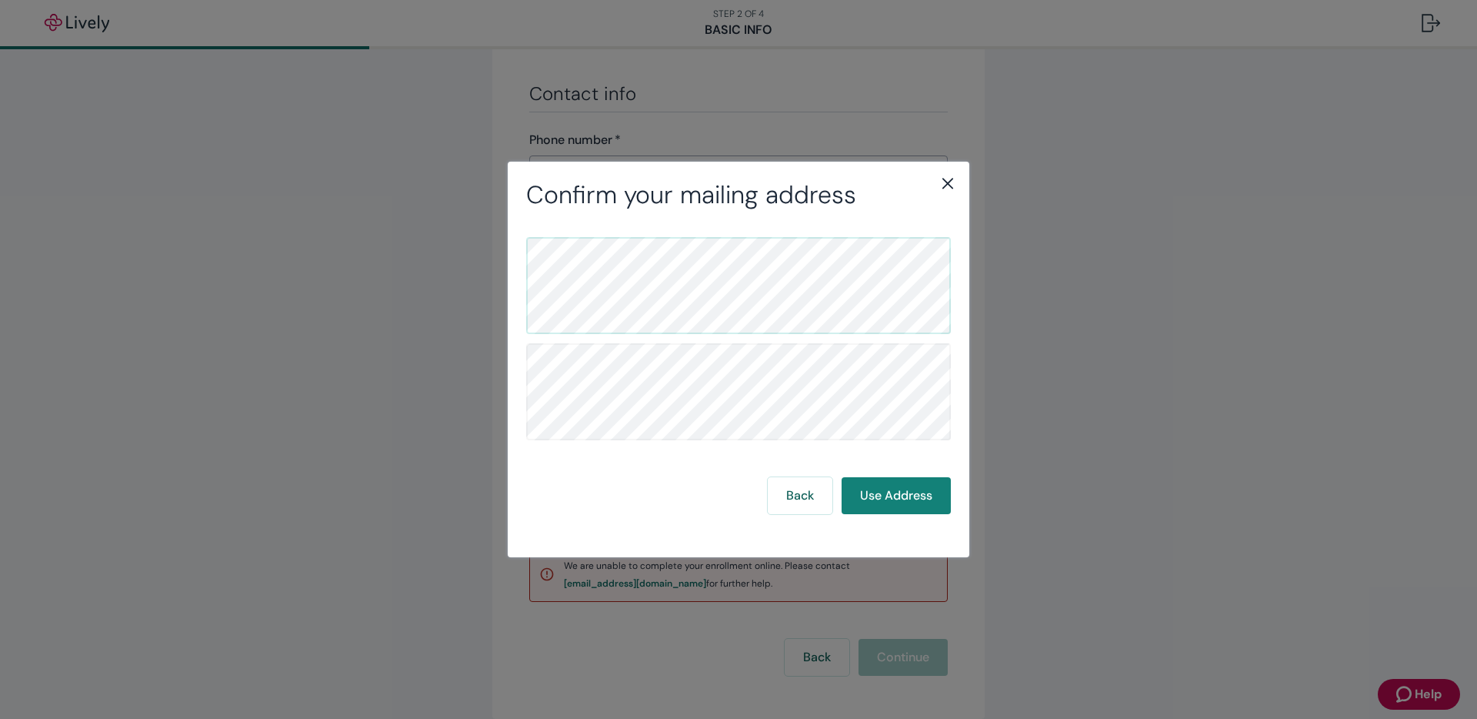
click at [953, 176] on icon "close" at bounding box center [948, 183] width 18 height 18
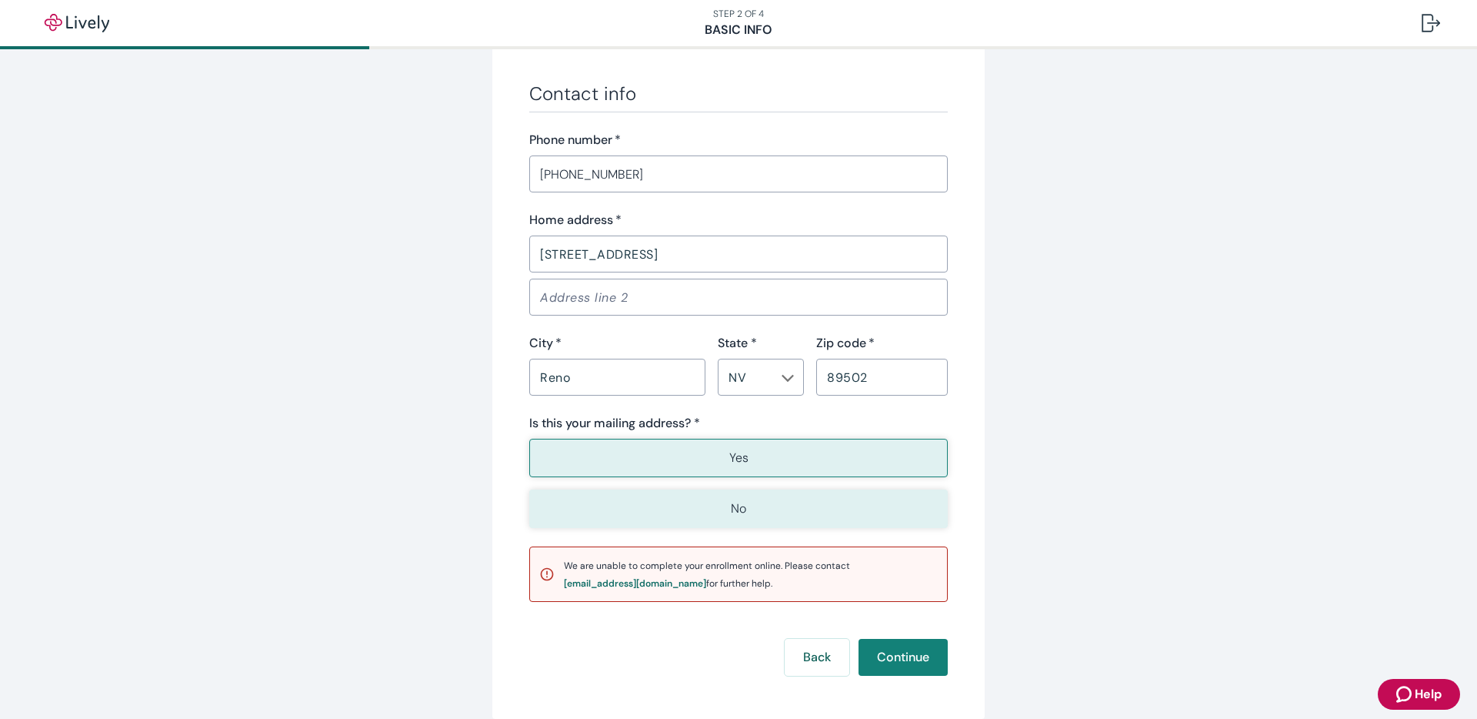
click at [731, 496] on button "No" at bounding box center [738, 508] width 419 height 38
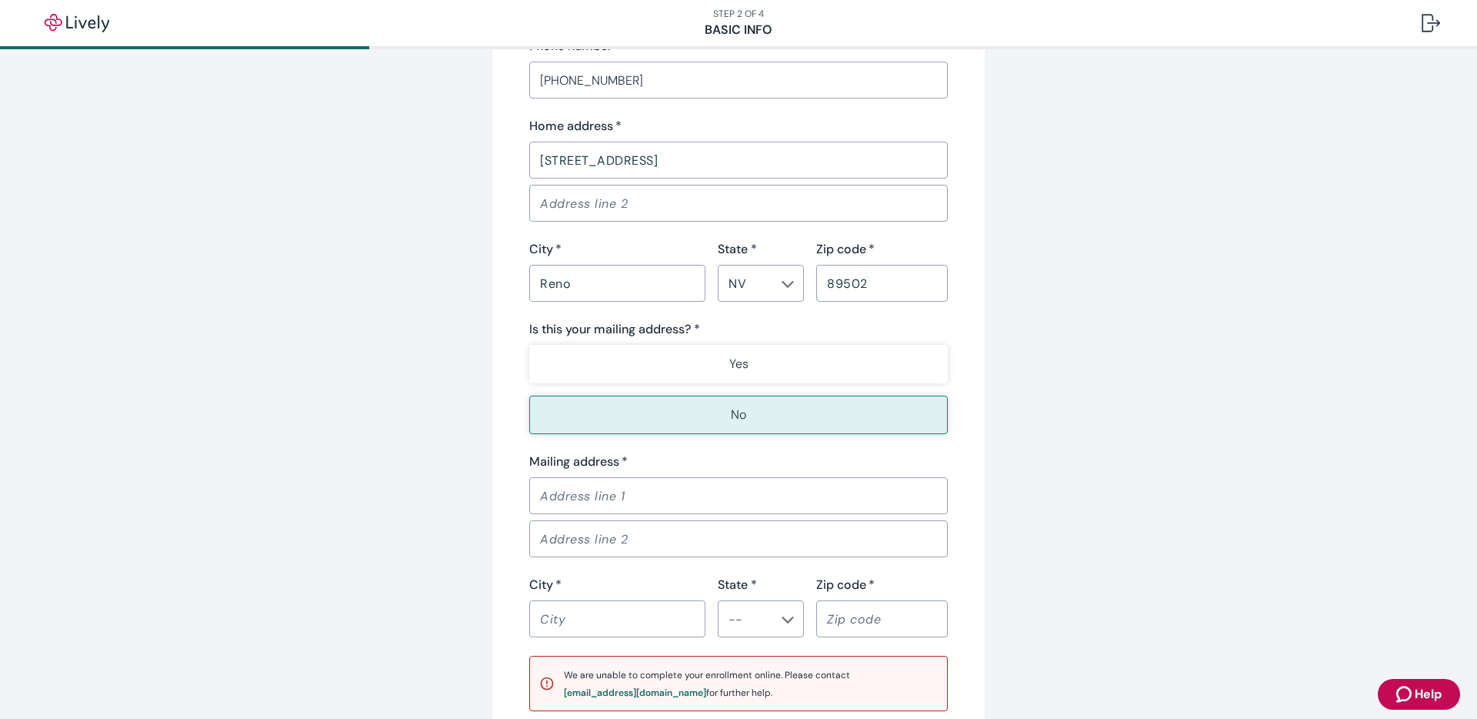
scroll to position [1006, 0]
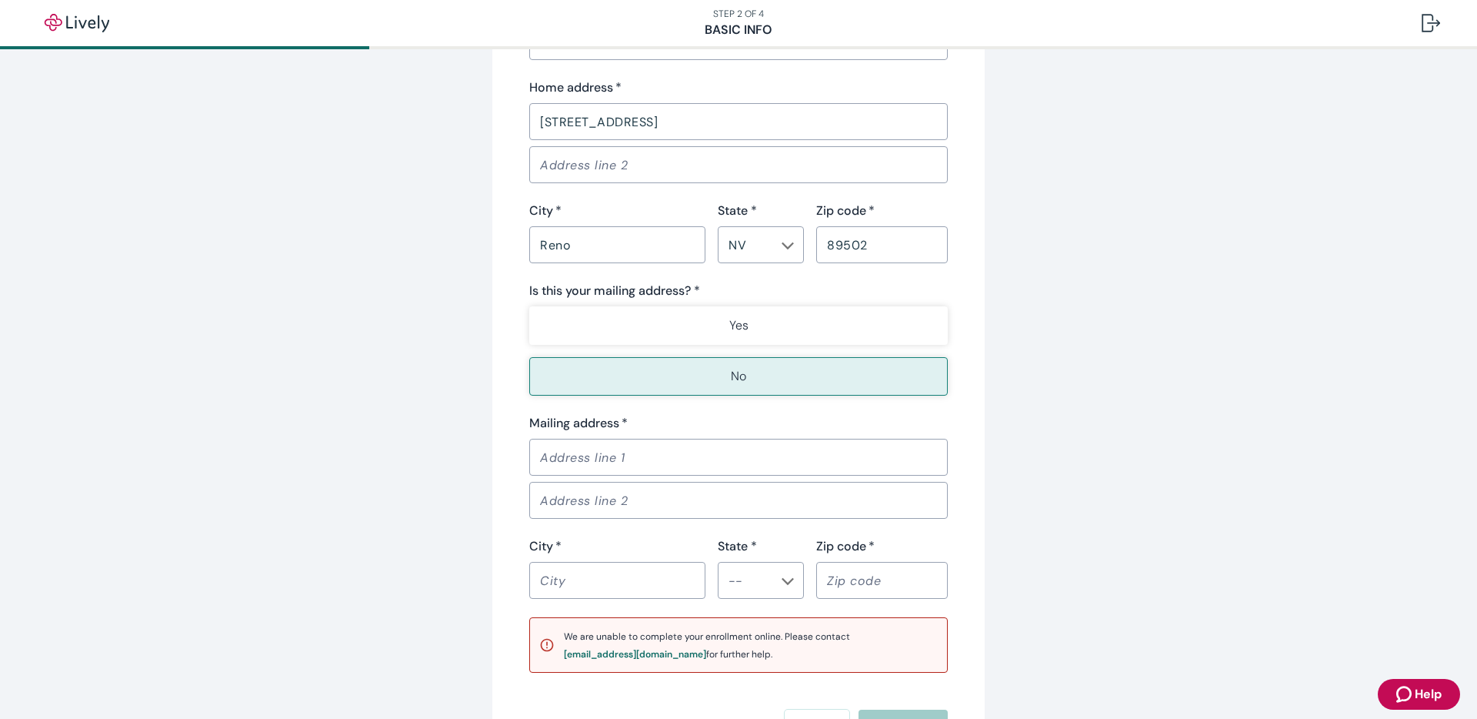
click at [703, 459] on input "Mailing address   *" at bounding box center [738, 457] width 419 height 31
type input "[STREET_ADDRESS]"
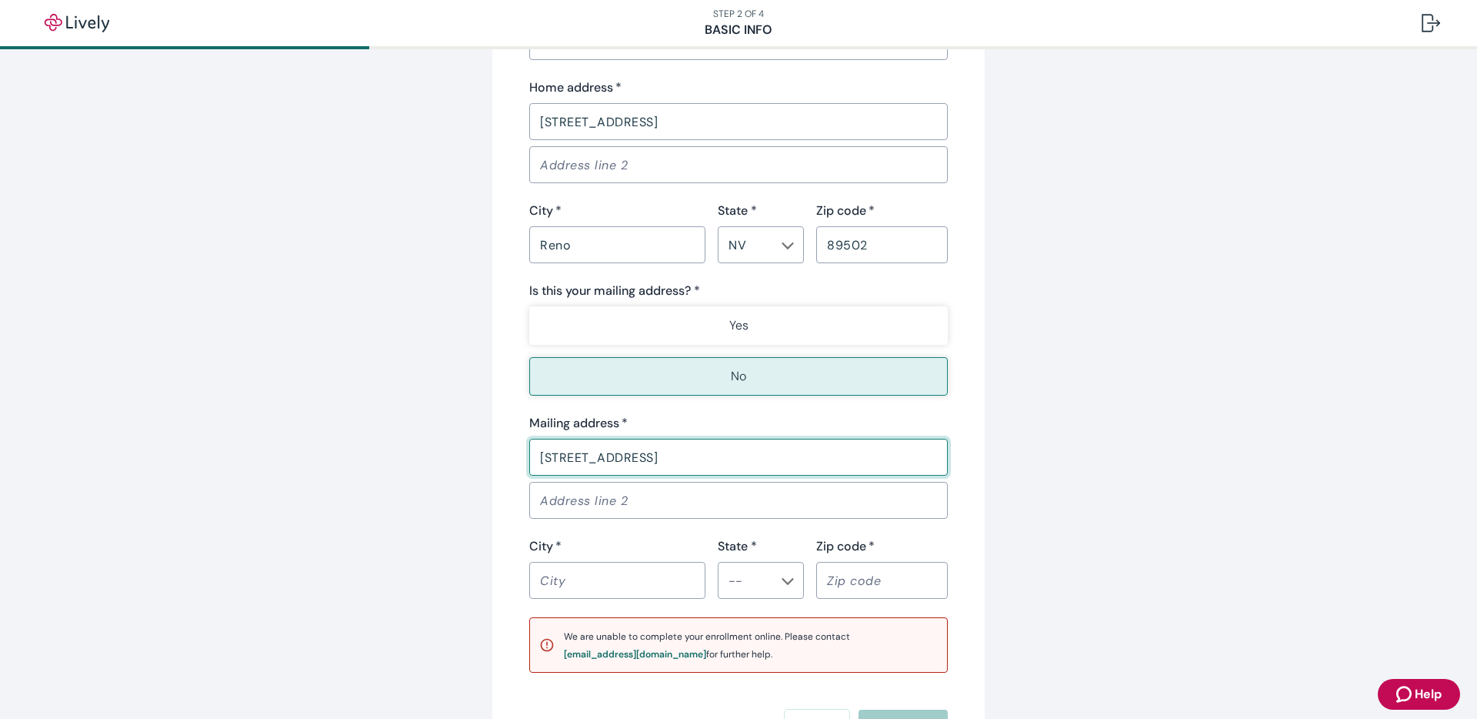
type input "Reno"
type input "NV"
type input "89502"
click at [749, 414] on li "NV" at bounding box center [761, 413] width 86 height 28
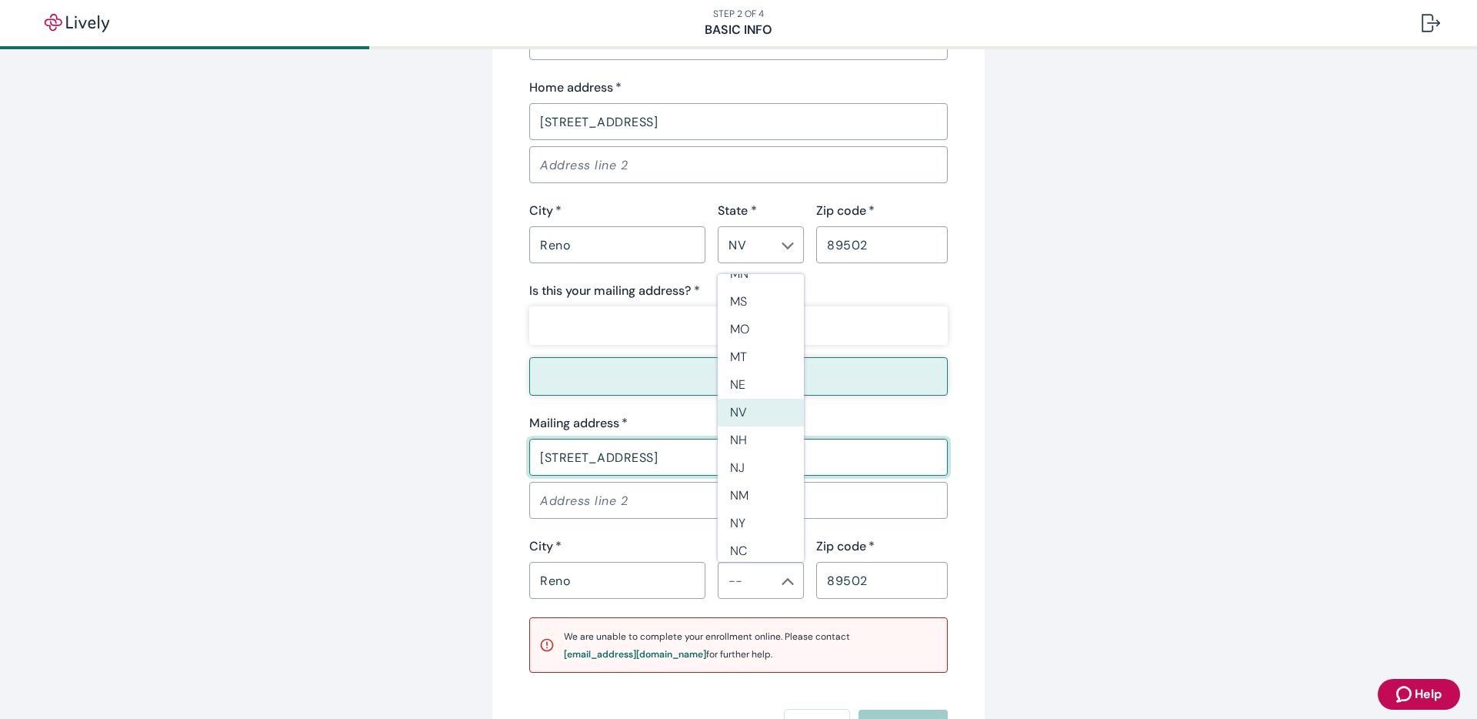
type input "NV"
click at [730, 493] on input "Address line 2" at bounding box center [738, 500] width 419 height 31
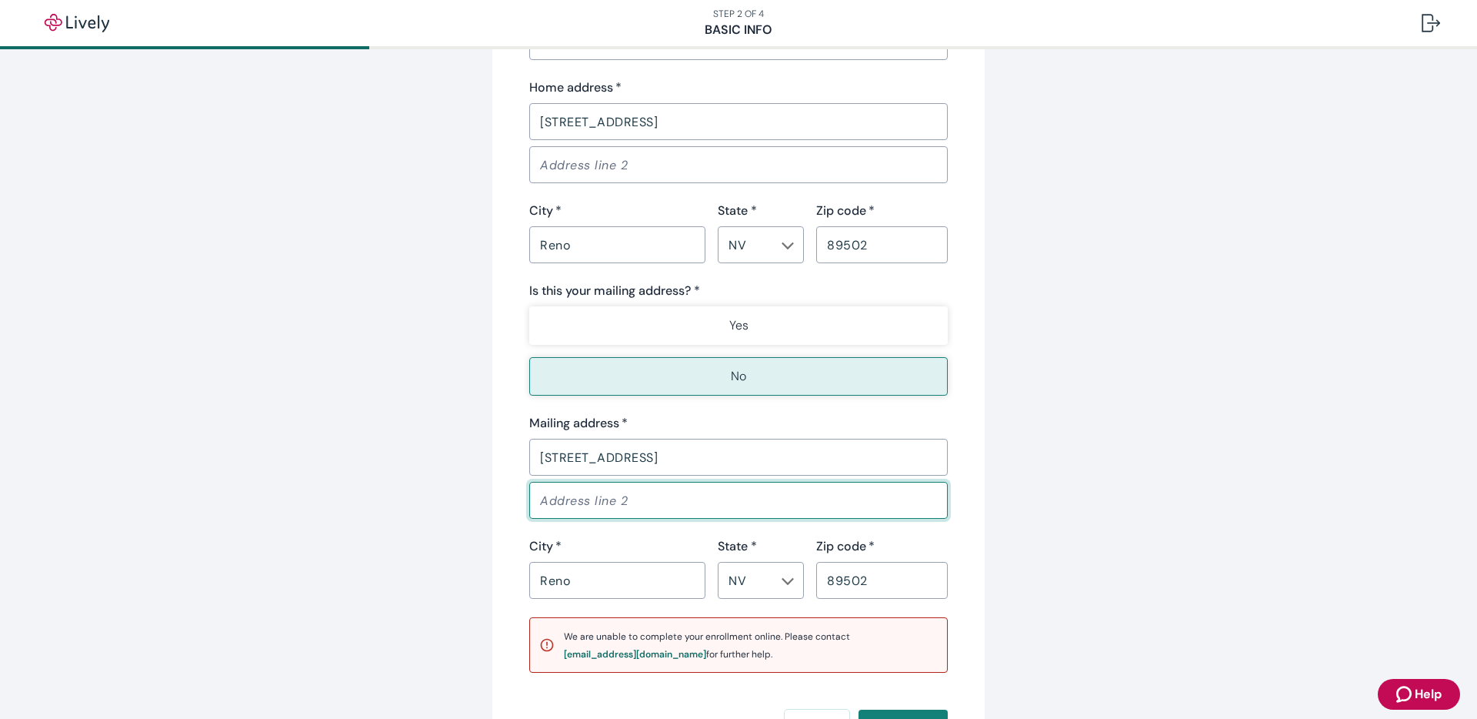
click at [729, 455] on input "[STREET_ADDRESS]" at bounding box center [738, 457] width 419 height 31
type input "[STREET_ADDRESS]"
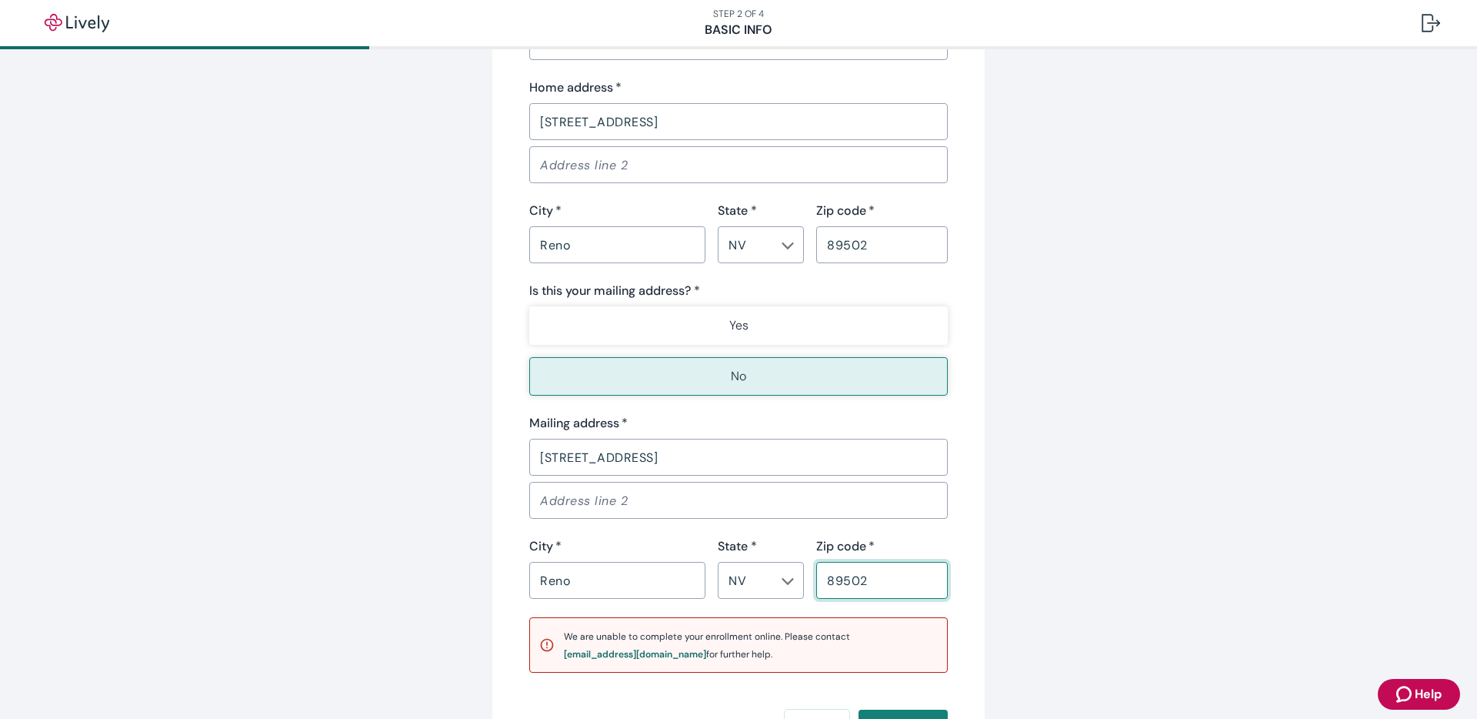
click at [880, 579] on input "89502" at bounding box center [882, 580] width 132 height 31
type input "89502"
click at [619, 575] on input "Reno" at bounding box center [617, 580] width 176 height 31
type input "Reno"
click at [885, 529] on div "Mailing address   * [STREET_ADDRESS]   * Reno ​ State * [US_STATE] ​ Zip code  …" at bounding box center [738, 506] width 419 height 185
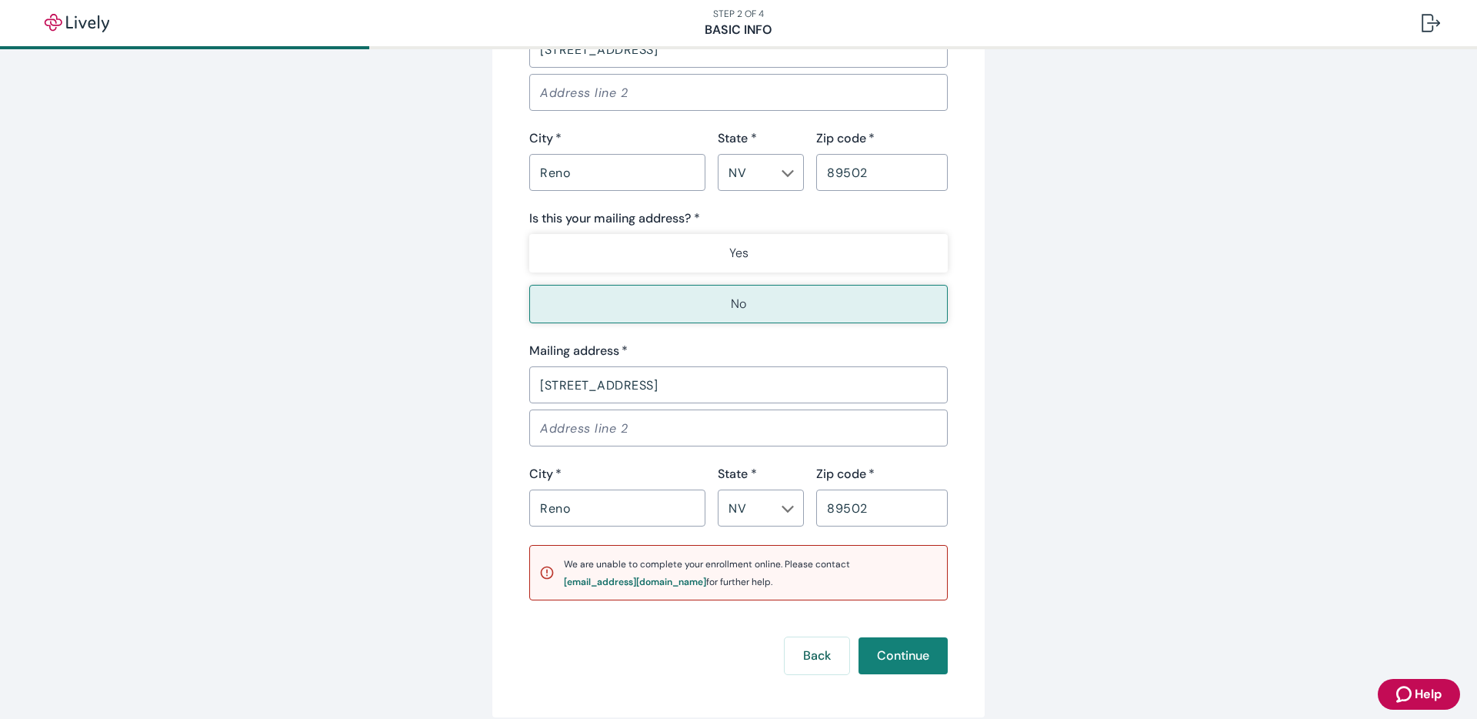
scroll to position [1151, 0]
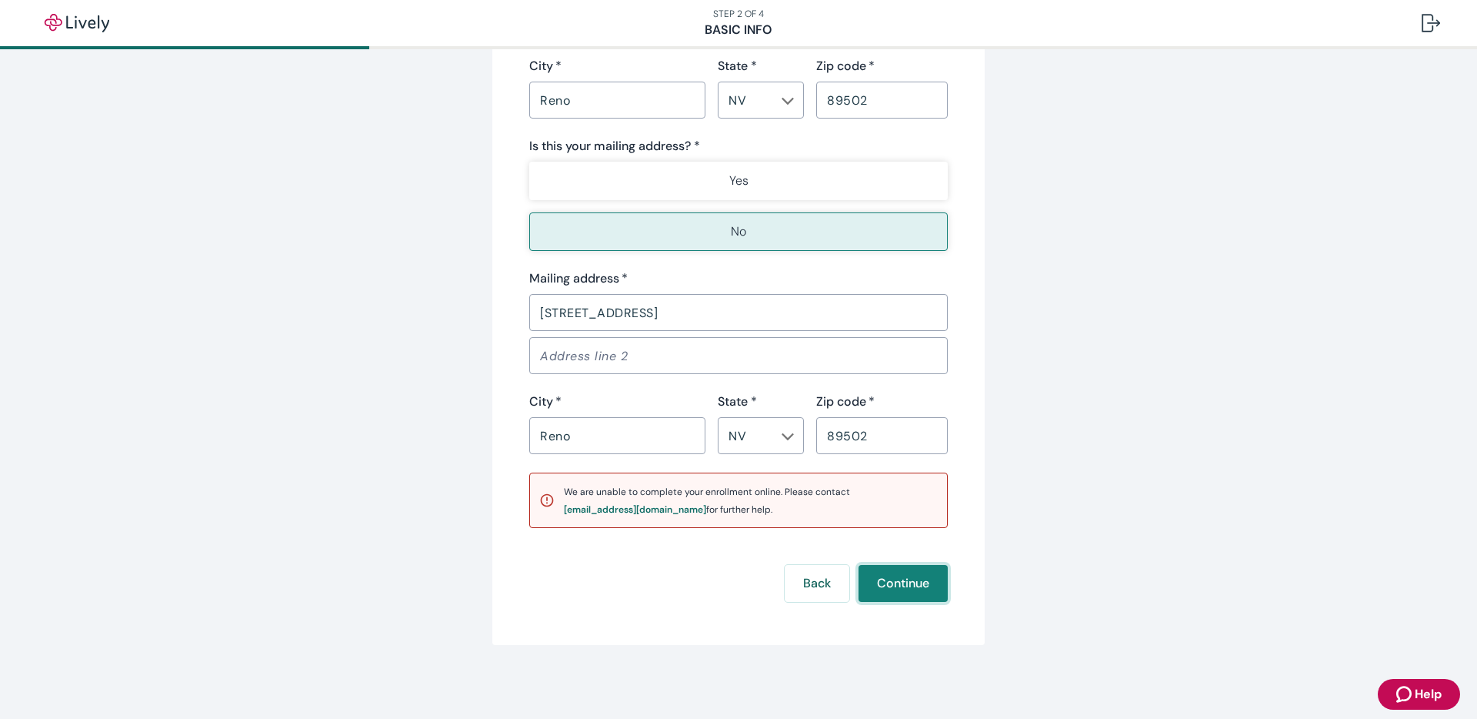
click at [925, 586] on button "Continue" at bounding box center [903, 583] width 89 height 37
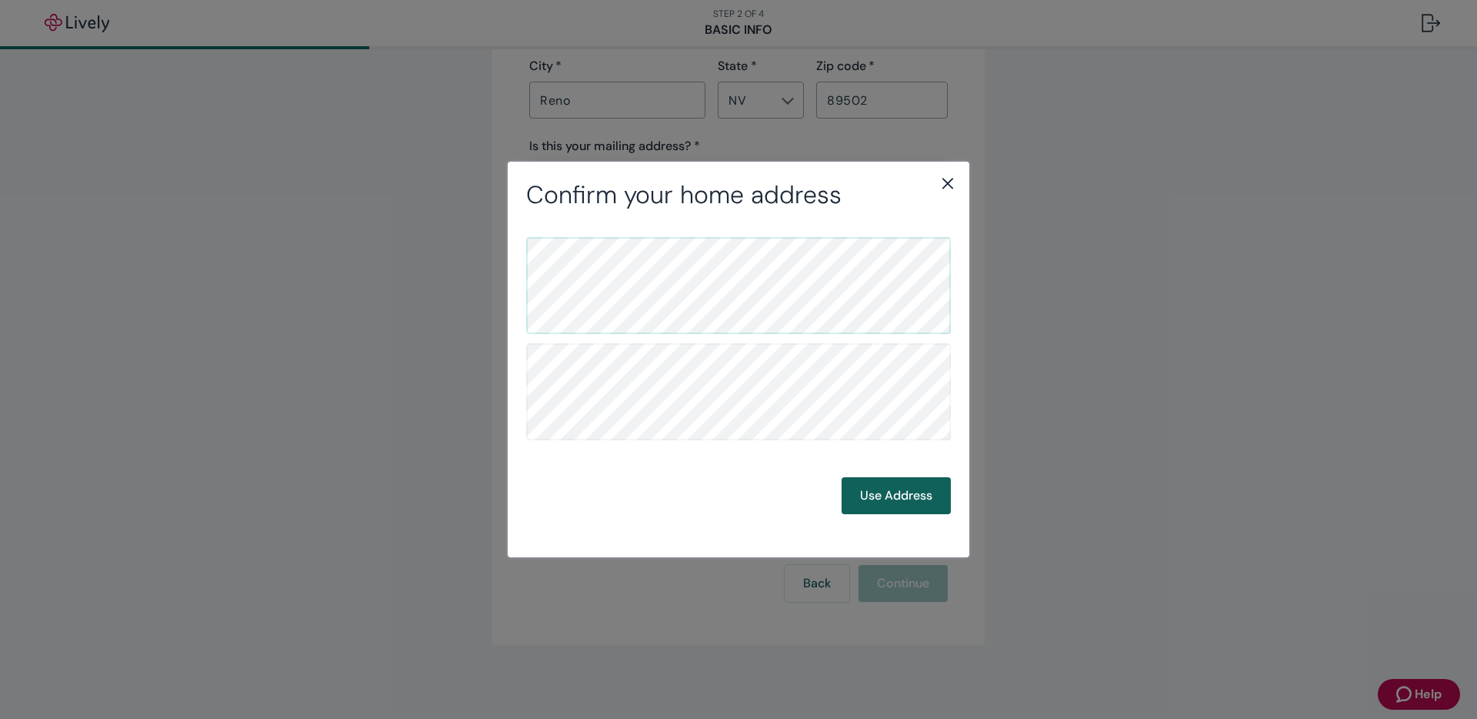
click at [886, 499] on button "Use Address" at bounding box center [896, 495] width 109 height 37
drag, startPoint x: 886, startPoint y: 489, endPoint x: 878, endPoint y: 487, distance: 8.0
click at [885, 489] on button "Use Address" at bounding box center [896, 495] width 109 height 37
click at [912, 488] on button "Use Address" at bounding box center [896, 495] width 109 height 37
click at [908, 491] on button "Use Address" at bounding box center [896, 495] width 109 height 37
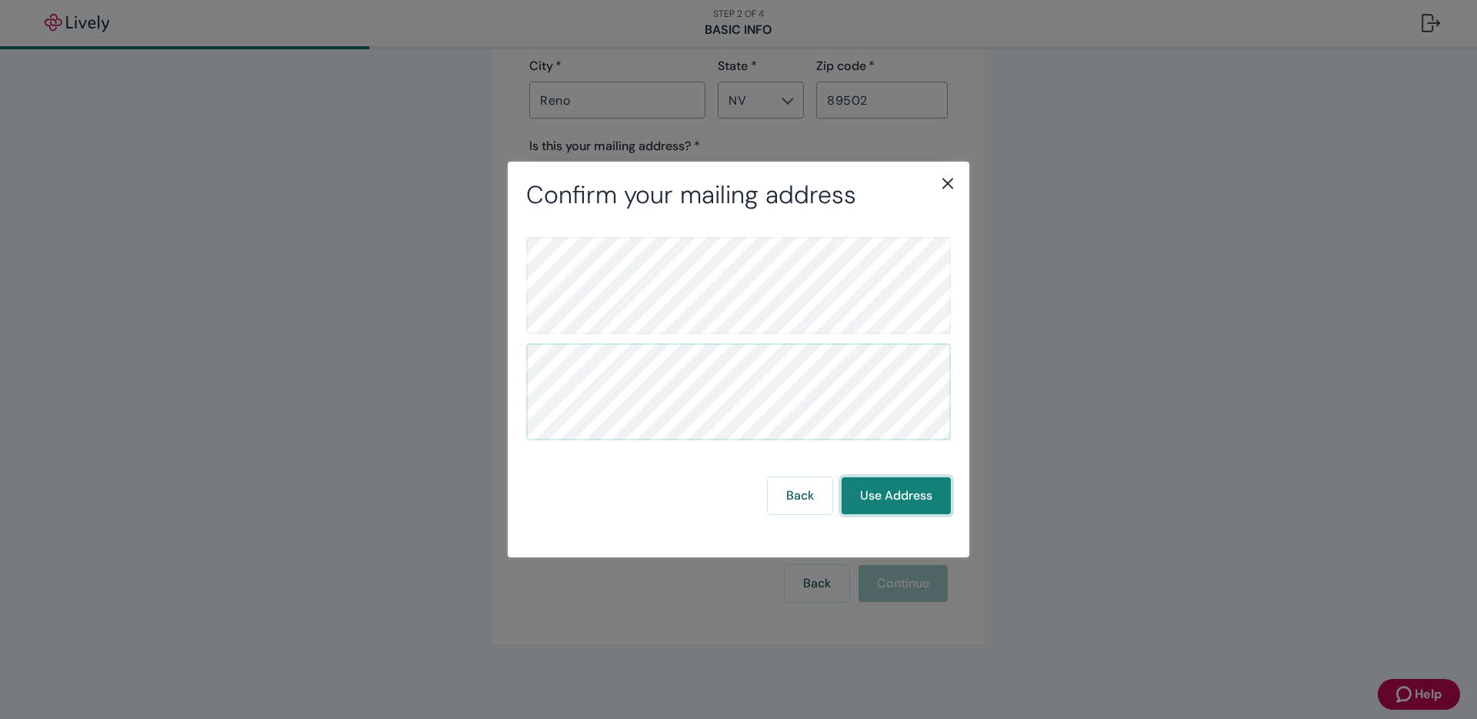
click at [908, 491] on button "Use Address" at bounding box center [896, 495] width 109 height 37
drag, startPoint x: 908, startPoint y: 491, endPoint x: 898, endPoint y: 491, distance: 10.0
click at [903, 491] on button "Use Address" at bounding box center [896, 495] width 109 height 37
click at [811, 495] on button "Back" at bounding box center [800, 495] width 65 height 37
click at [886, 504] on button "Use Address" at bounding box center [896, 495] width 109 height 37
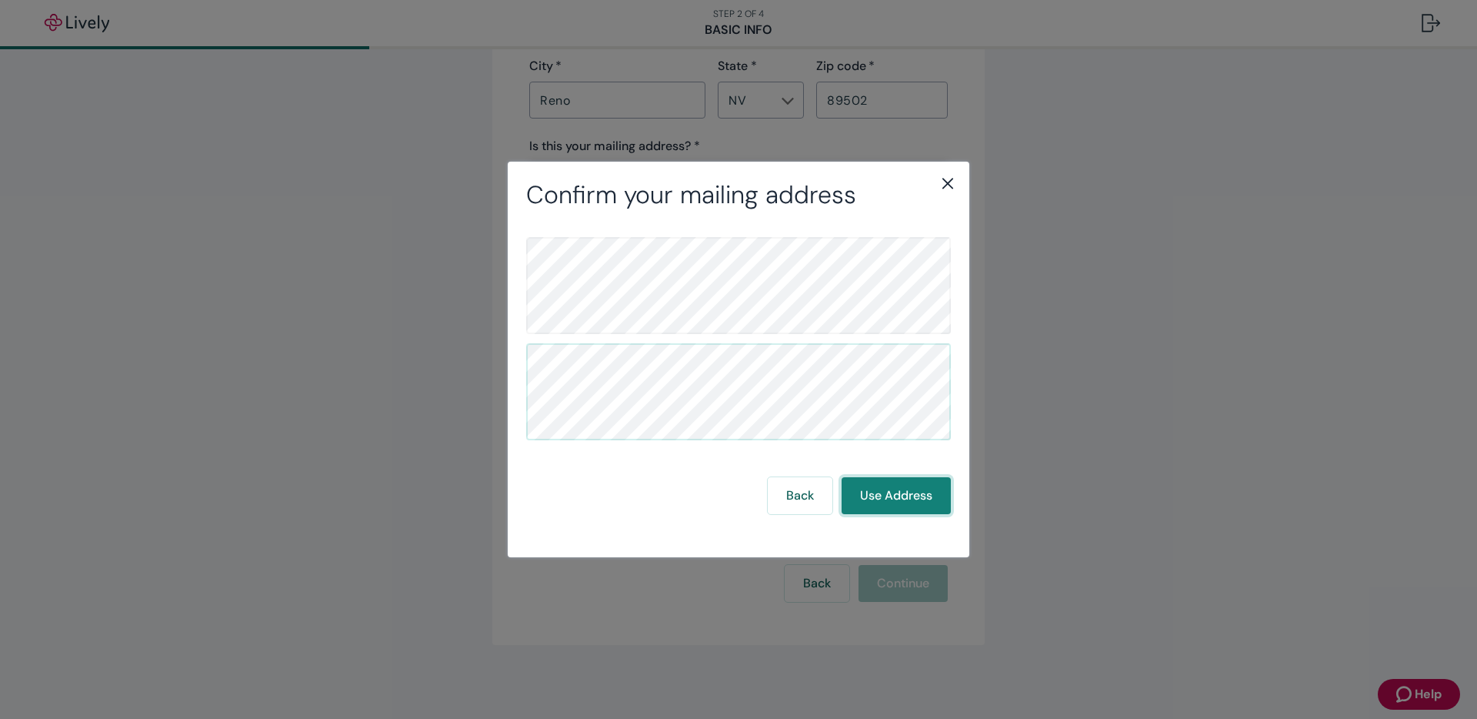
click at [905, 492] on button "Use Address" at bounding box center [896, 495] width 109 height 37
click at [951, 182] on icon "close" at bounding box center [948, 183] width 18 height 18
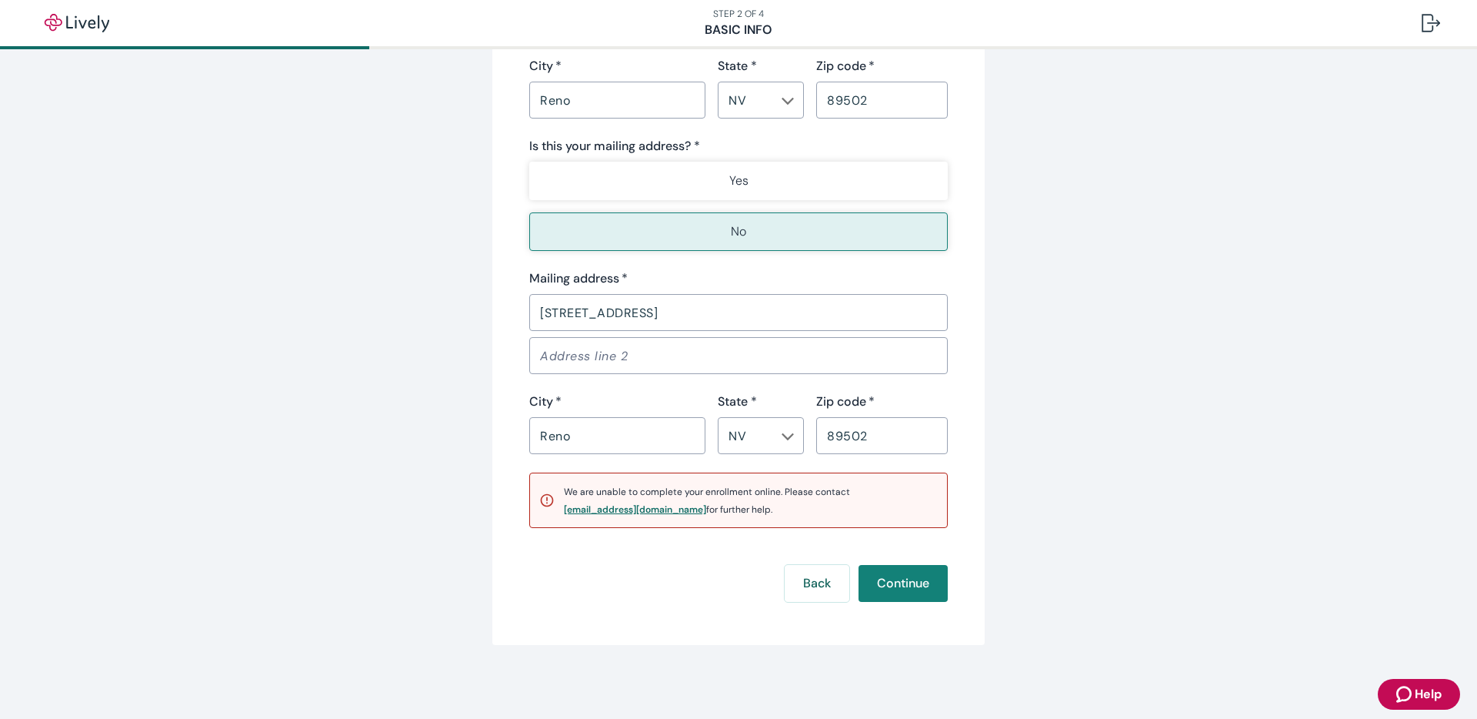
click at [593, 510] on div "[EMAIL_ADDRESS][DOMAIN_NAME]" at bounding box center [635, 509] width 142 height 9
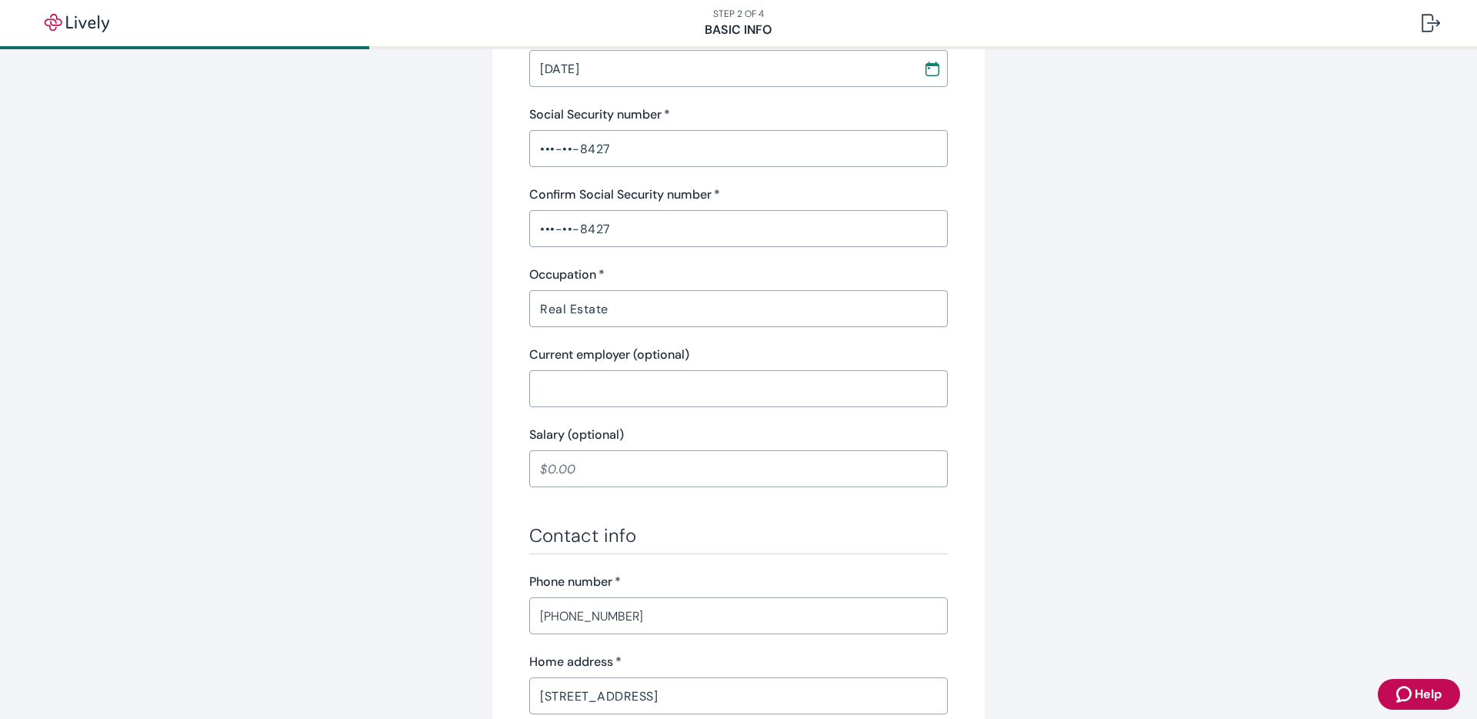
click at [1386, 673] on div "Tell us about yourself Personal info First name   * [PERSON_NAME] ​ Middle name…" at bounding box center [738, 527] width 1477 height 1820
click at [1433, 707] on button "Help" at bounding box center [1419, 694] width 82 height 31
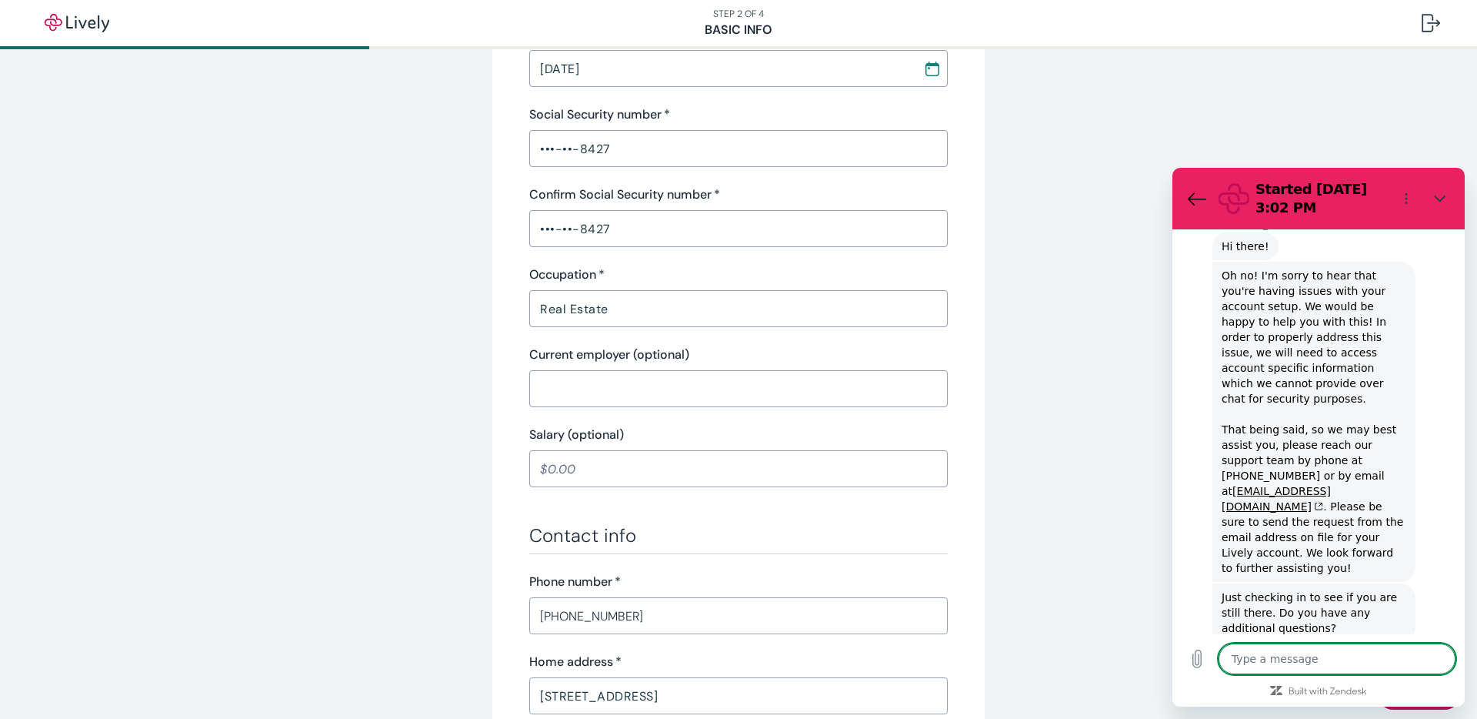
scroll to position [576, 0]
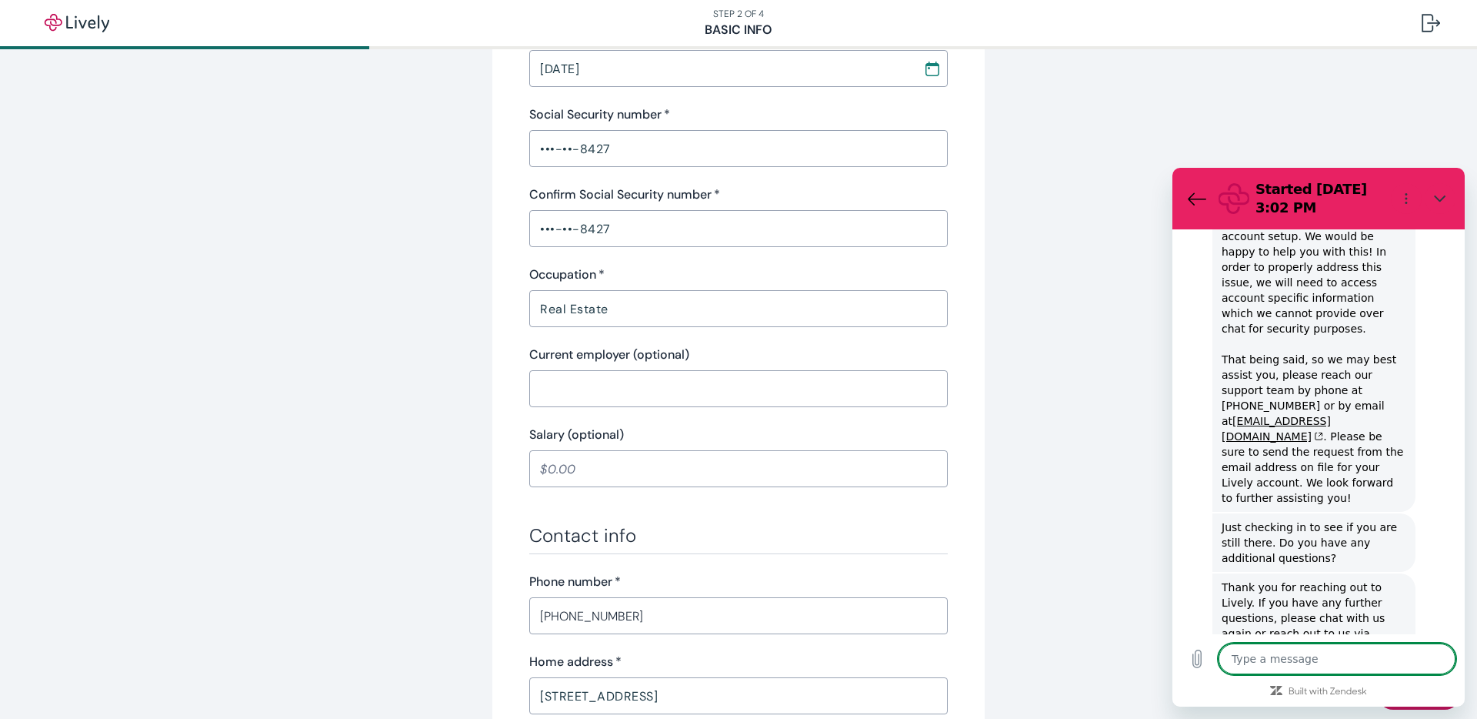
click at [1271, 654] on textarea at bounding box center [1337, 658] width 237 height 31
type textarea "N"
type textarea "x"
type textarea "NV"
type textarea "x"
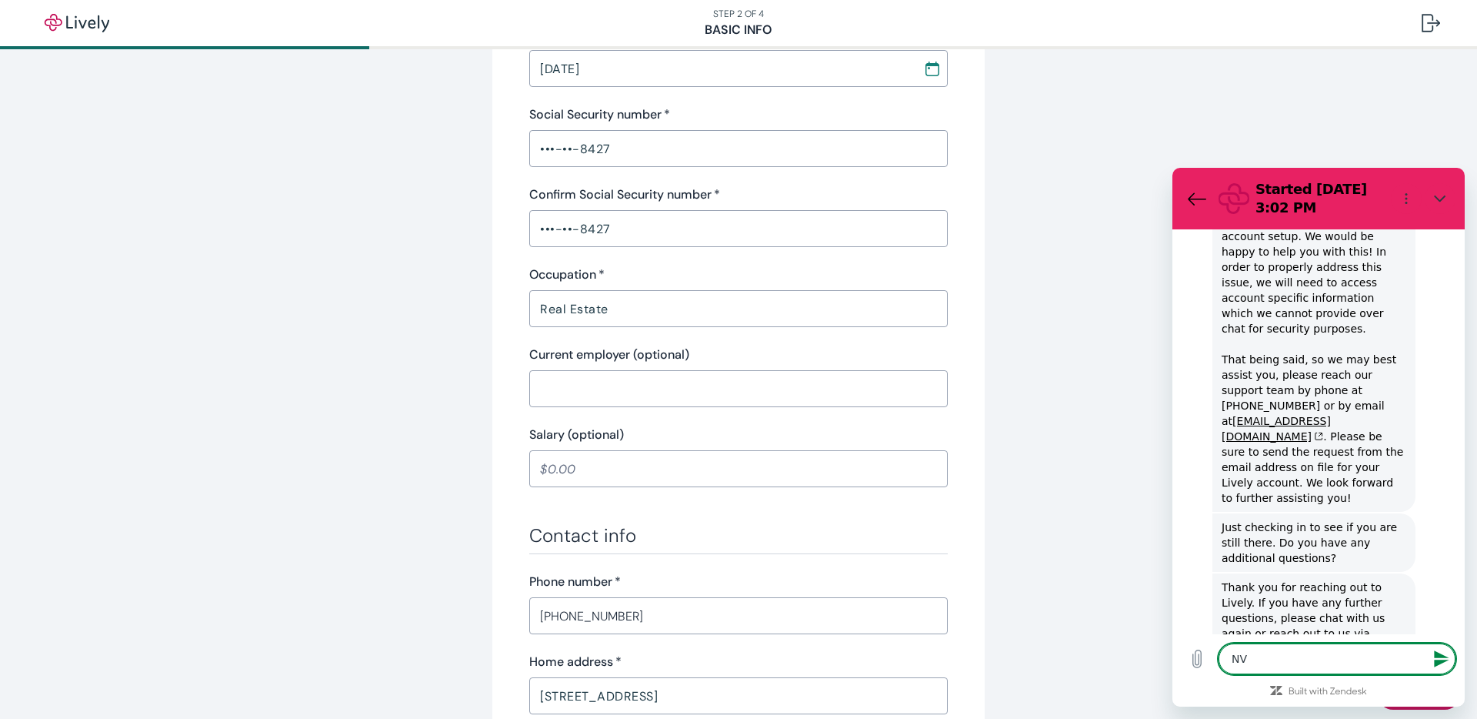
type textarea "NVM"
type textarea "x"
type textarea "NVM"
type textarea "x"
type textarea "NVM I"
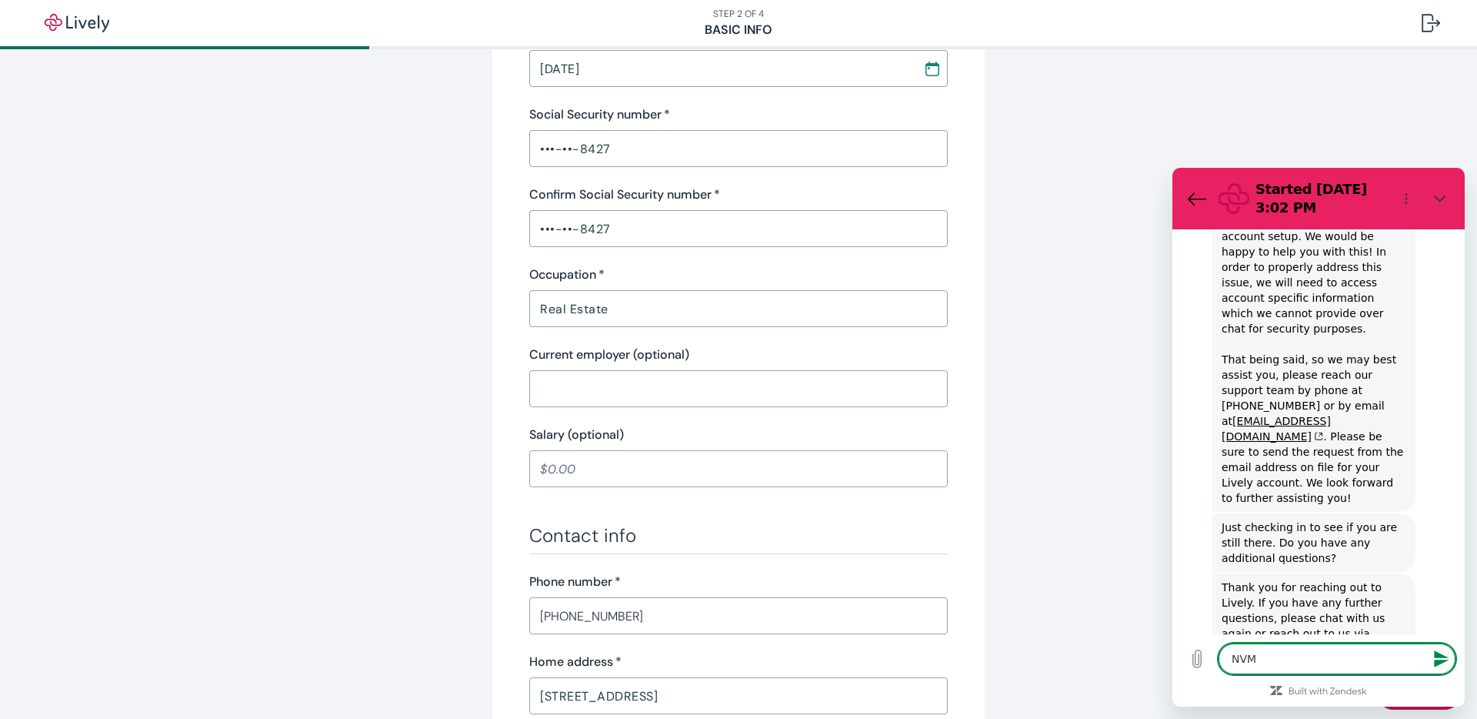
type textarea "x"
type textarea "NVM I"
type textarea "x"
type textarea "NVM I t"
type textarea "x"
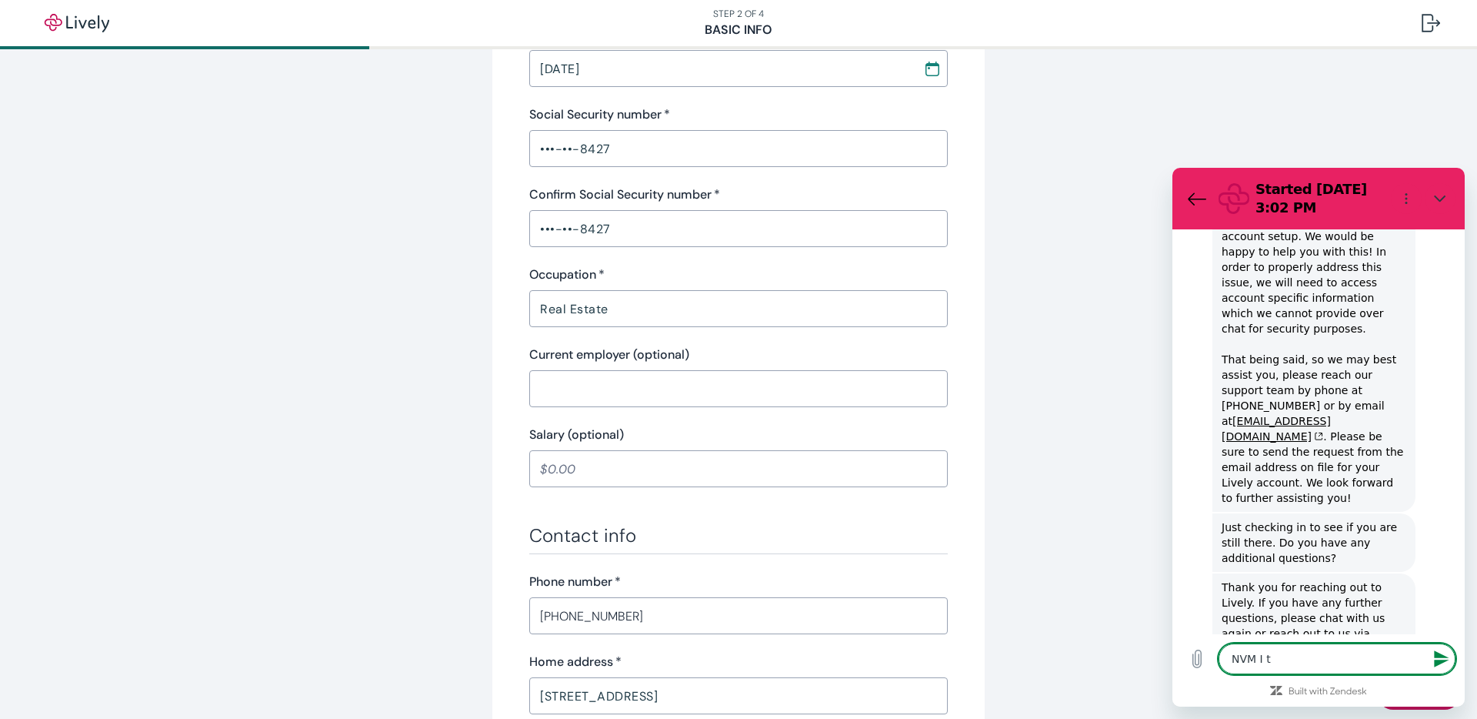
type textarea "NVM I th"
type textarea "x"
type textarea "NVM I thi"
type textarea "x"
type textarea "NVM I thin"
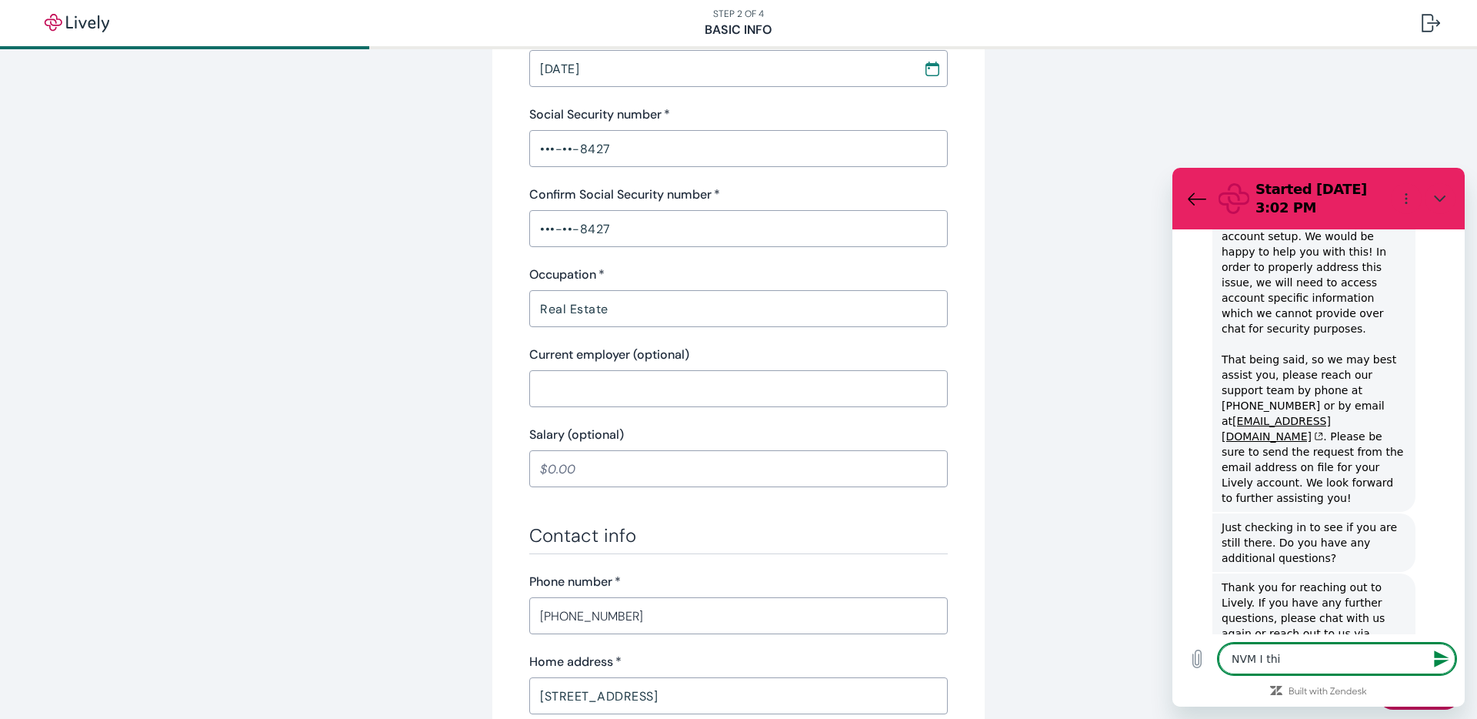
type textarea "x"
type textarea "NVM I think"
type textarea "x"
type textarea "NVM I think"
type textarea "x"
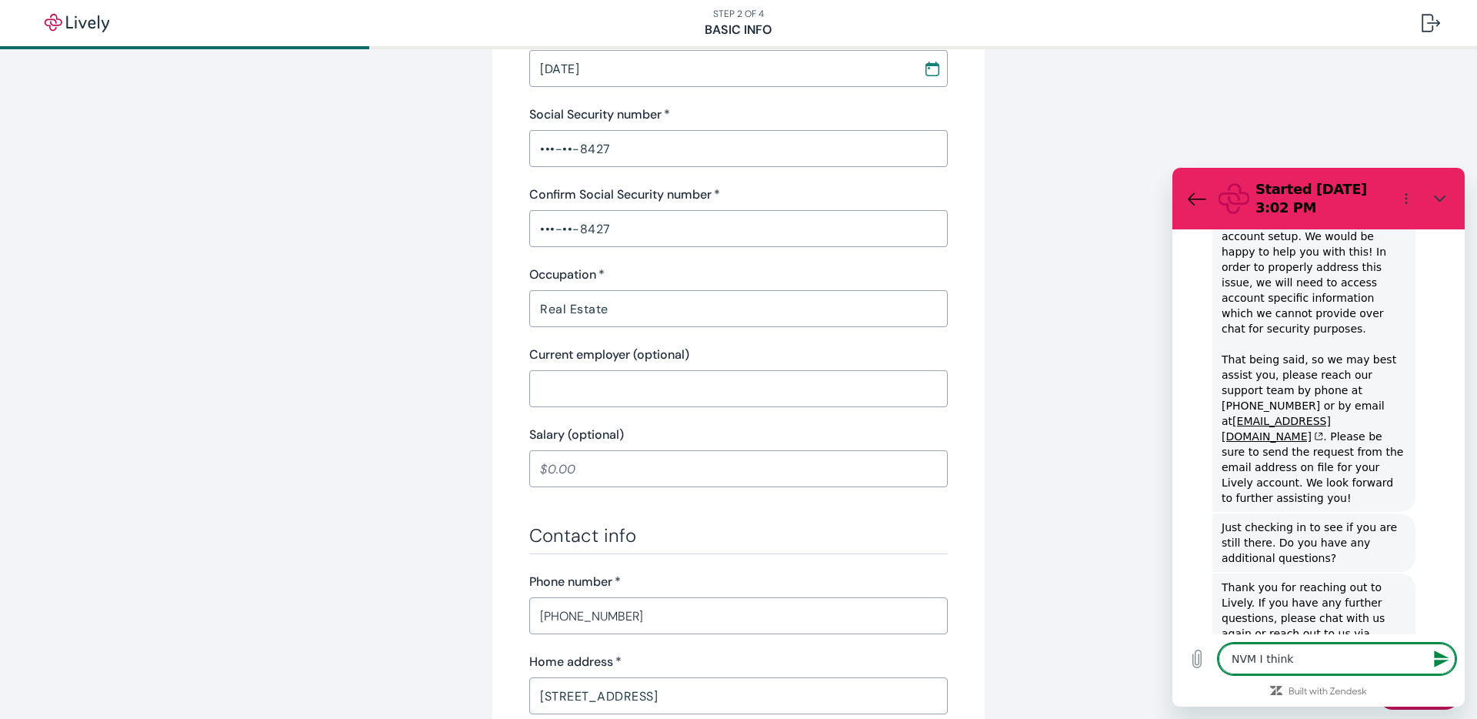
type textarea "NVM I think I"
type textarea "x"
type textarea "NVM I think I"
type textarea "x"
type textarea "NVM I think I w"
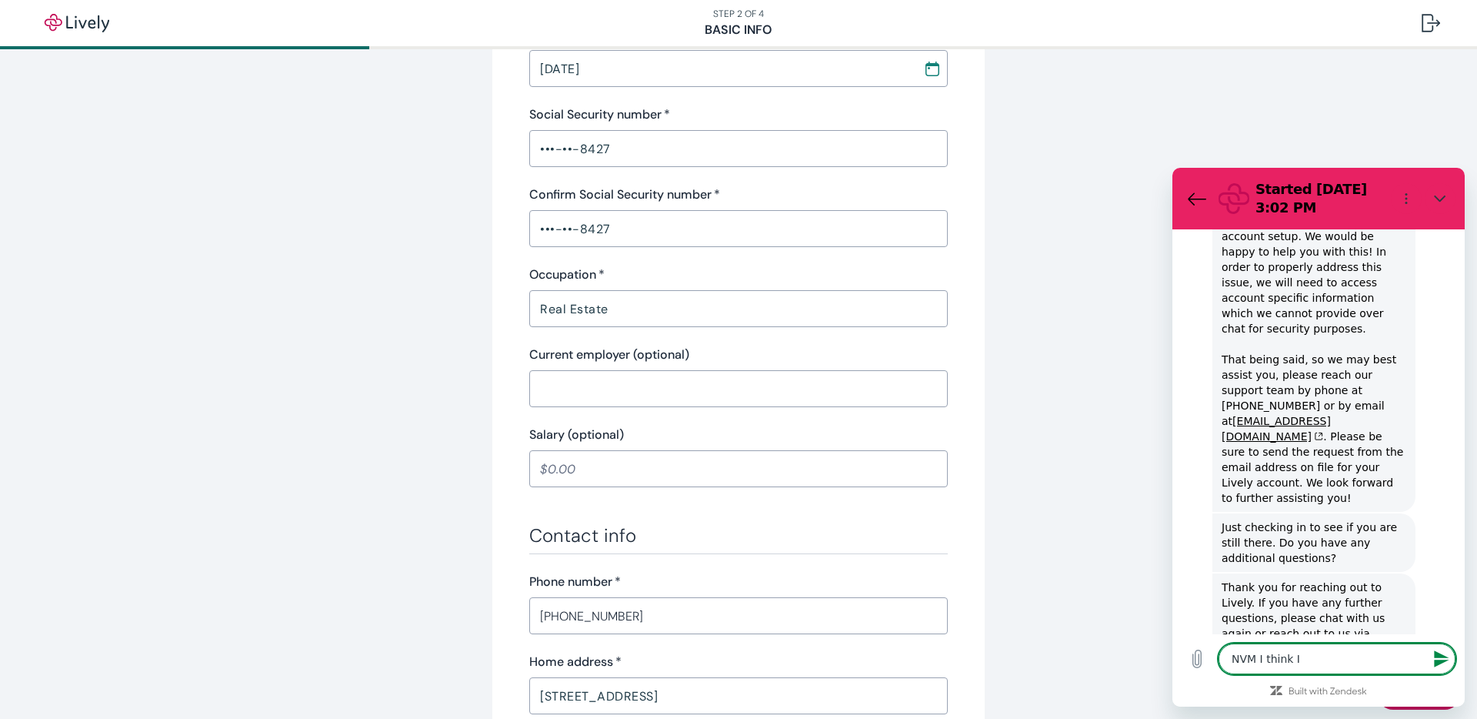
type textarea "x"
type textarea "NVM I think I wi"
type textarea "x"
type textarea "NVM I think I wil"
type textarea "x"
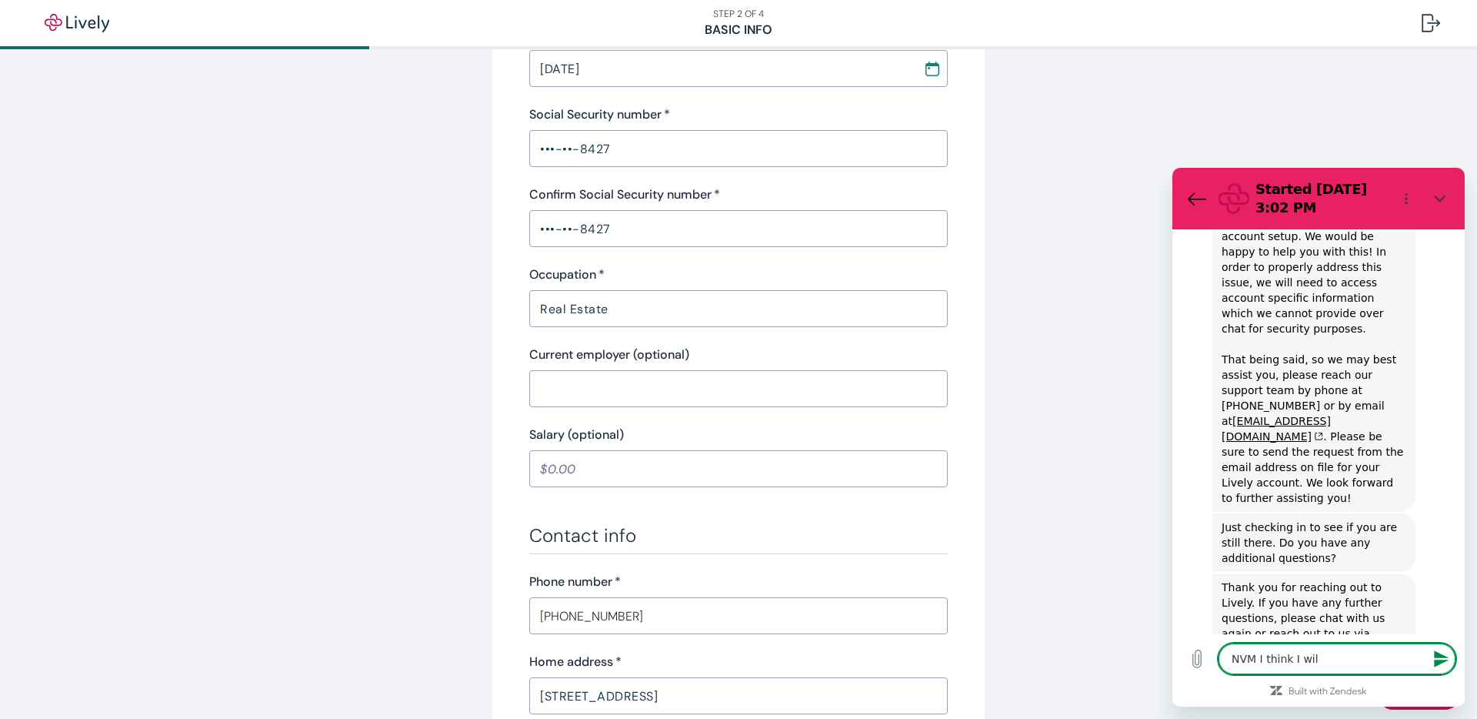
type textarea "NVM I think I will"
type textarea "x"
type textarea "NVM I think I will"
type textarea "x"
type textarea "NVM I think I will j"
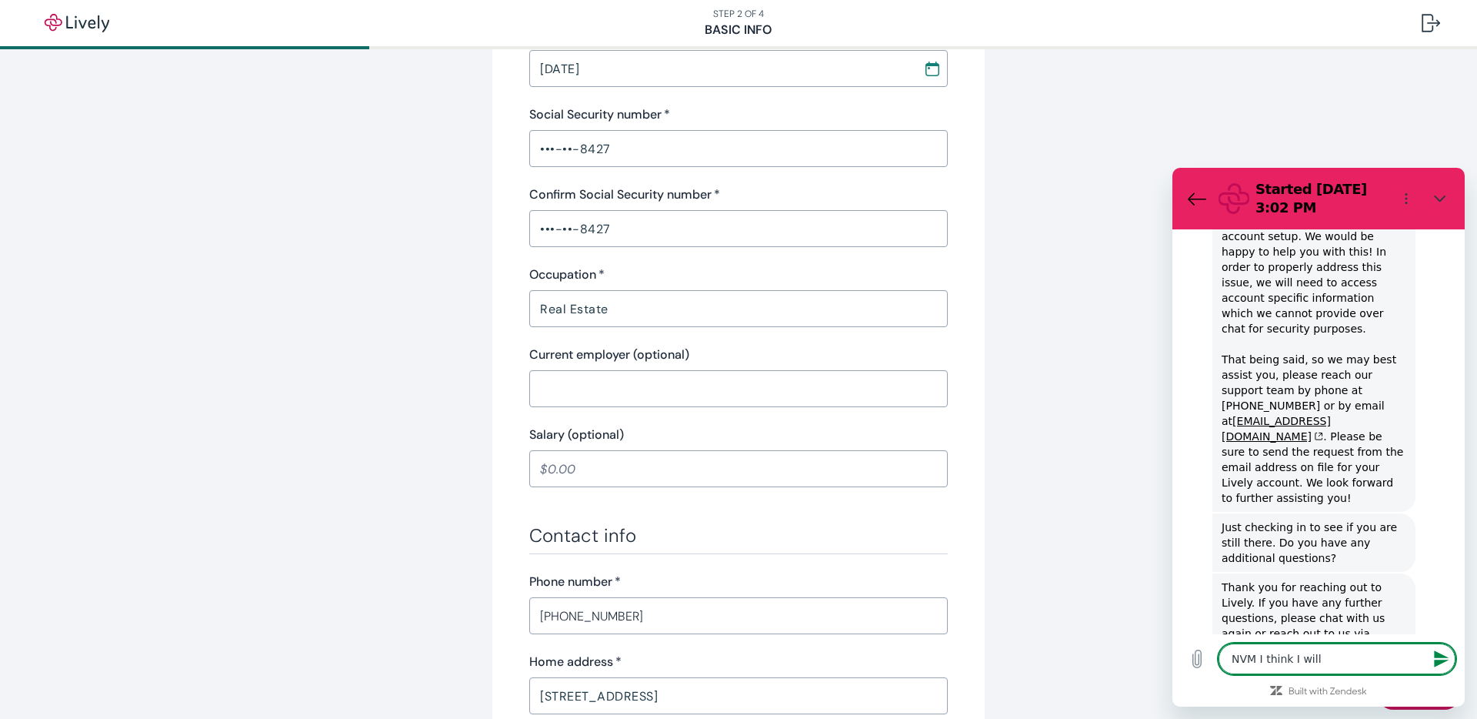
type textarea "x"
type textarea "NVM I think I will js"
type textarea "x"
type textarea "NVM I think I will jst"
type textarea "x"
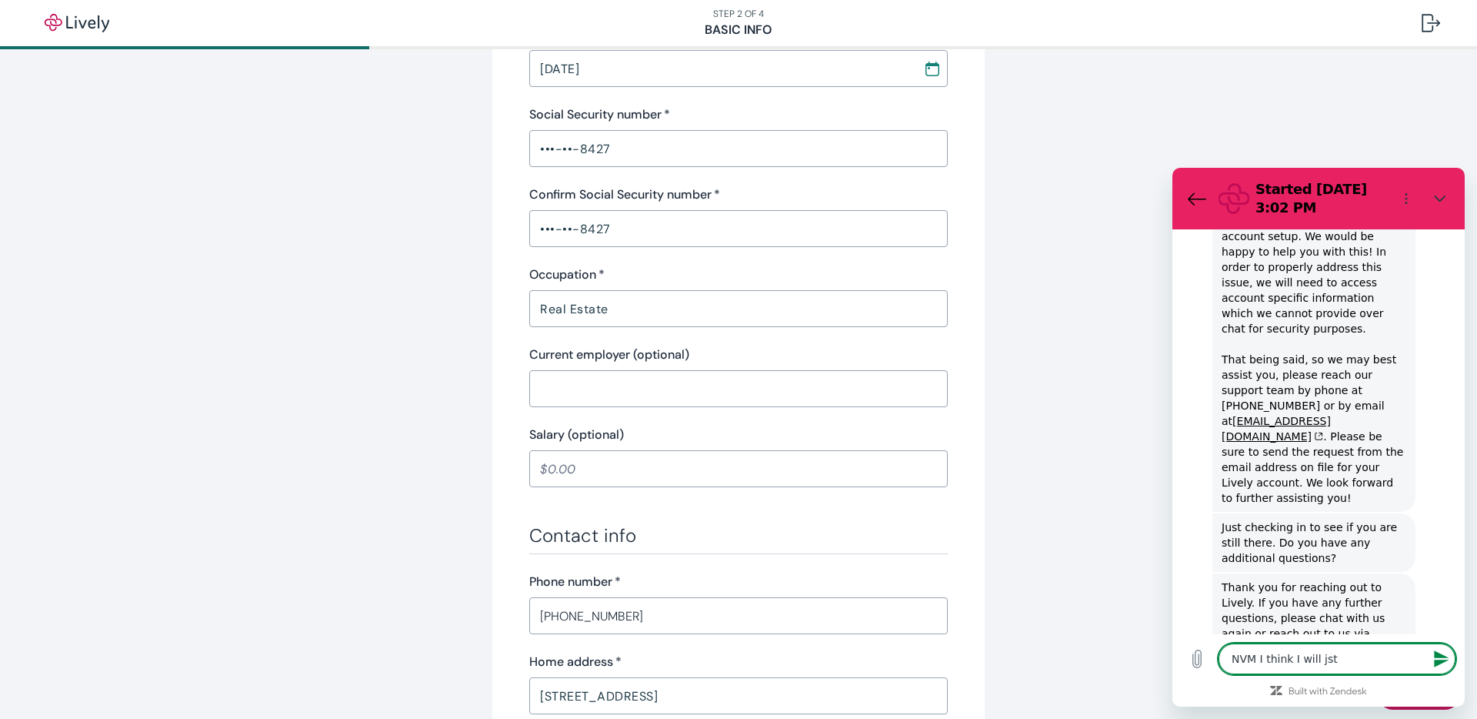
type textarea "NVM I think I will jst"
type textarea "x"
type textarea "NVM I think I will jst g"
type textarea "x"
type textarea "NVM I think I will jst go"
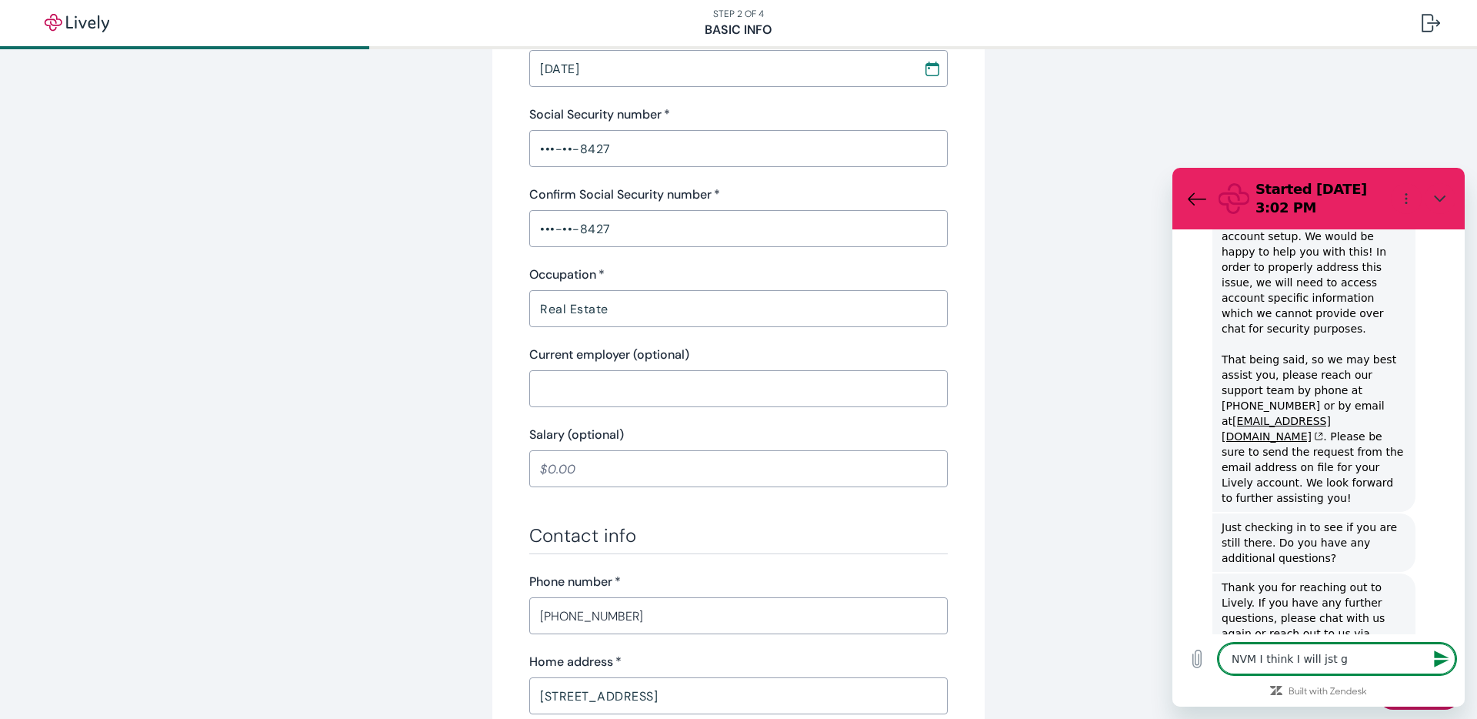
type textarea "x"
type textarea "NVM I think I will jst go"
type textarea "x"
type textarea "NVM I think I will jst go t"
type textarea "x"
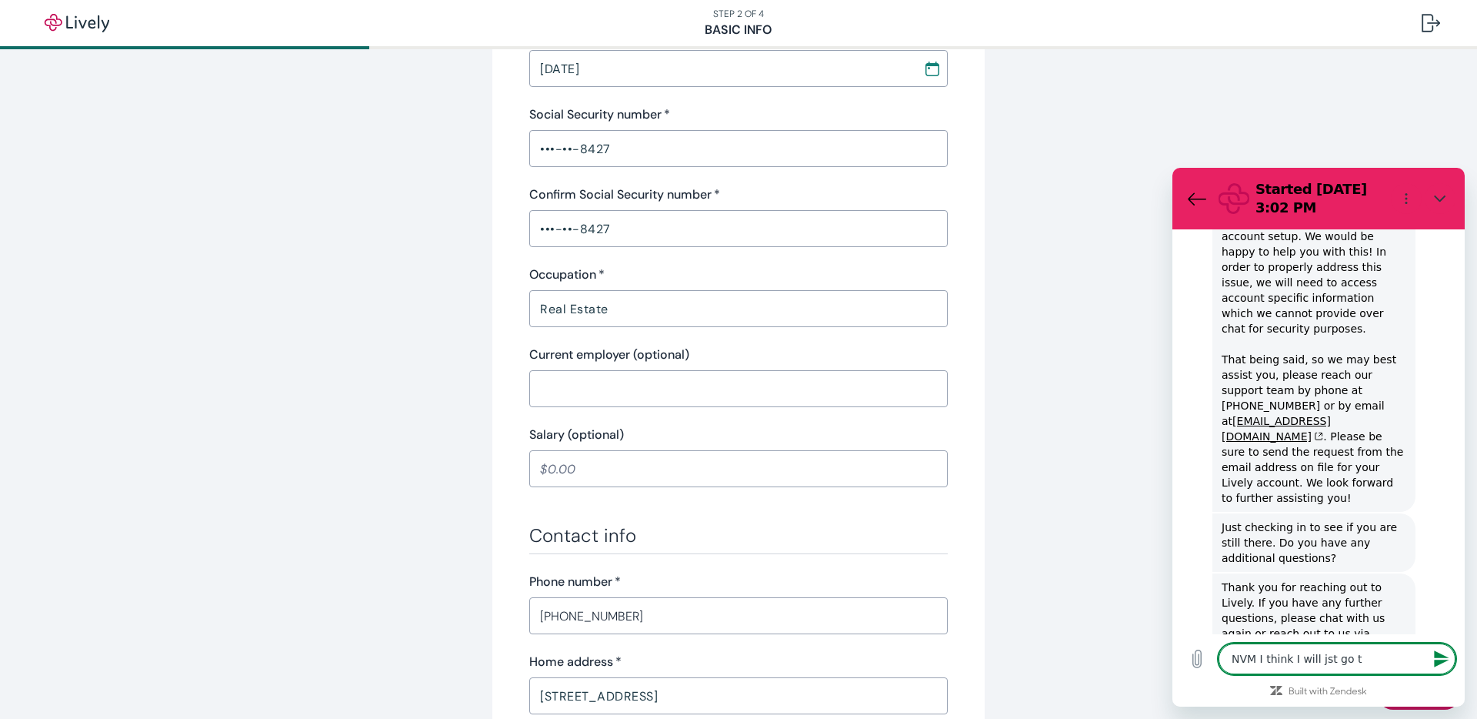
type textarea "NVM I think I will jst go to"
type textarea "x"
type textarea "NVM I think I will jst go to"
type textarea "x"
type textarea "NVM I think I will jst go to o"
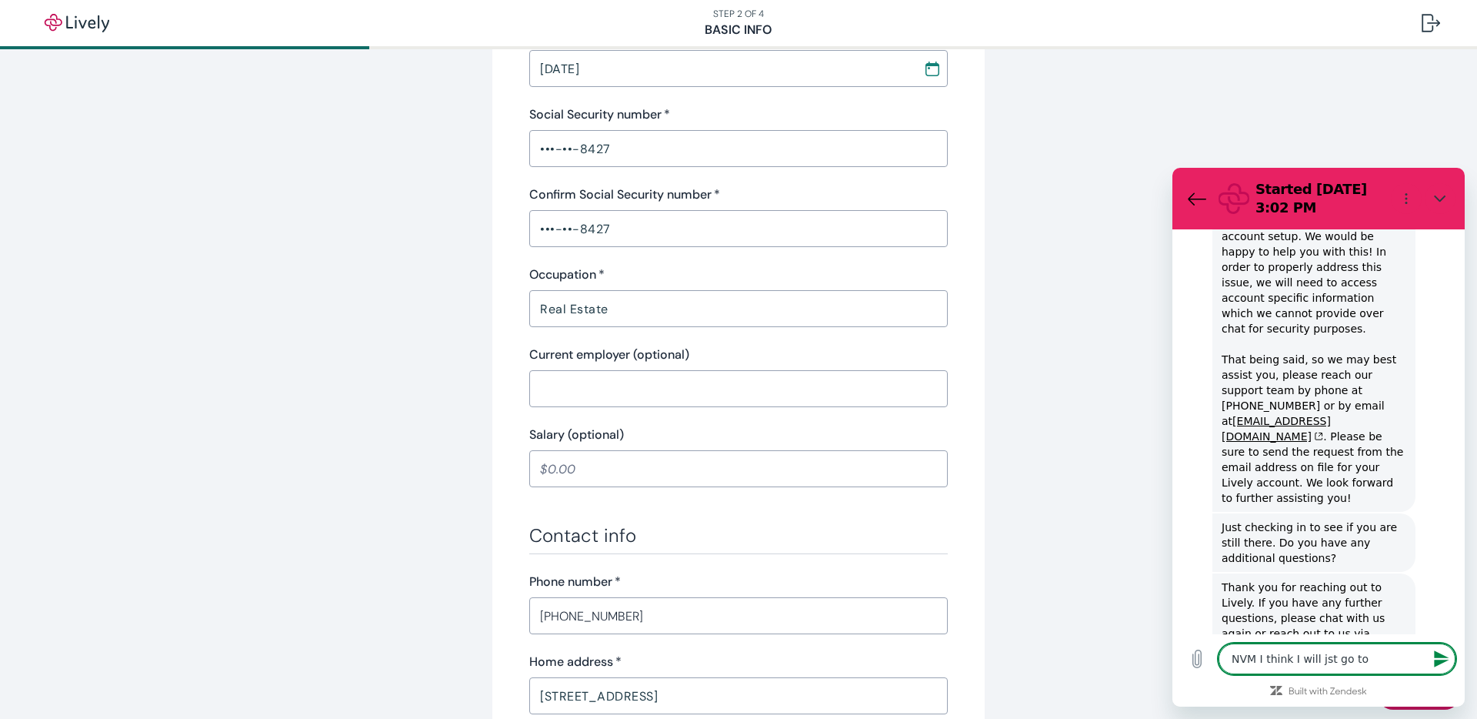
type textarea "x"
type textarea "NVM I think I will jst go to op"
type textarea "x"
type textarea "NVM I think I will jst go to opt"
type textarea "x"
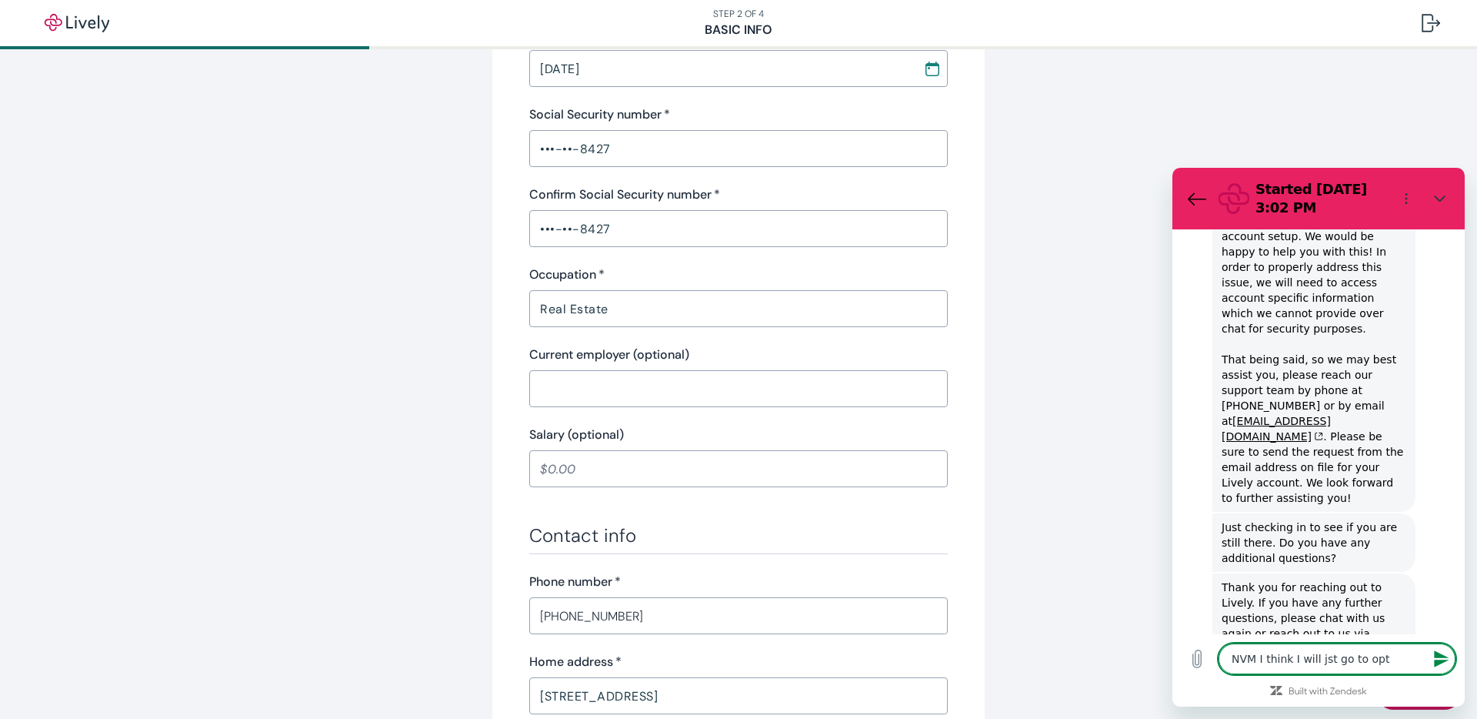
type textarea "NVM I think I will jst go to optu"
type textarea "x"
type textarea "NVM I think I will jst go to optum"
type textarea "x"
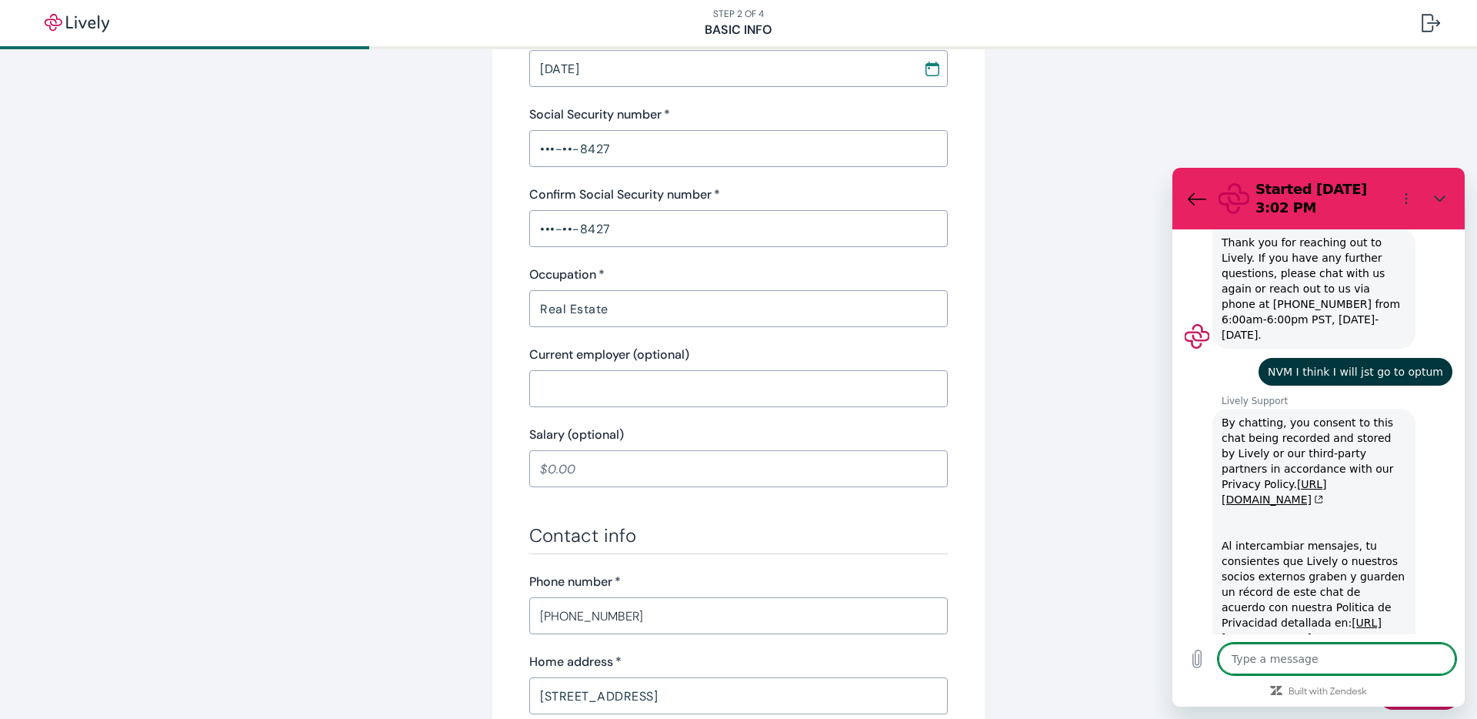
scroll to position [924, 0]
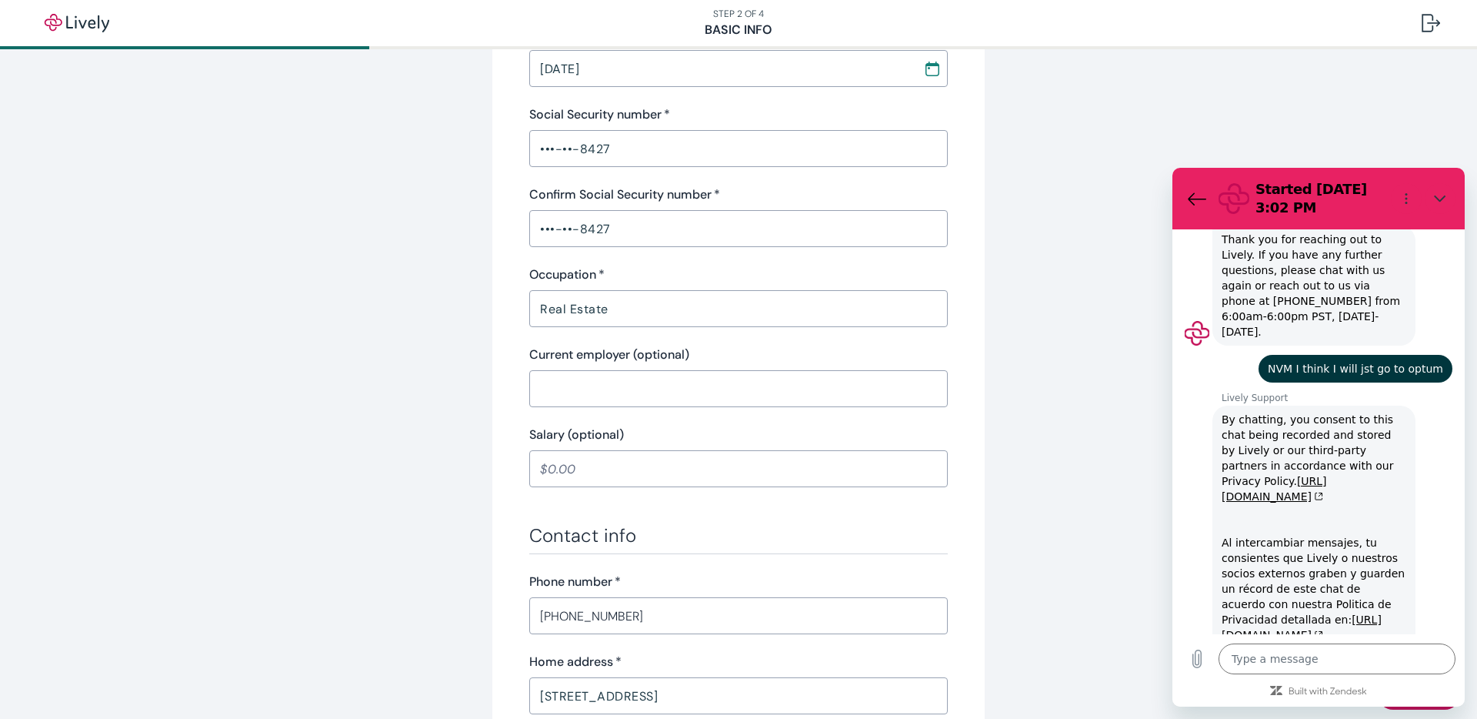
type textarea "x"
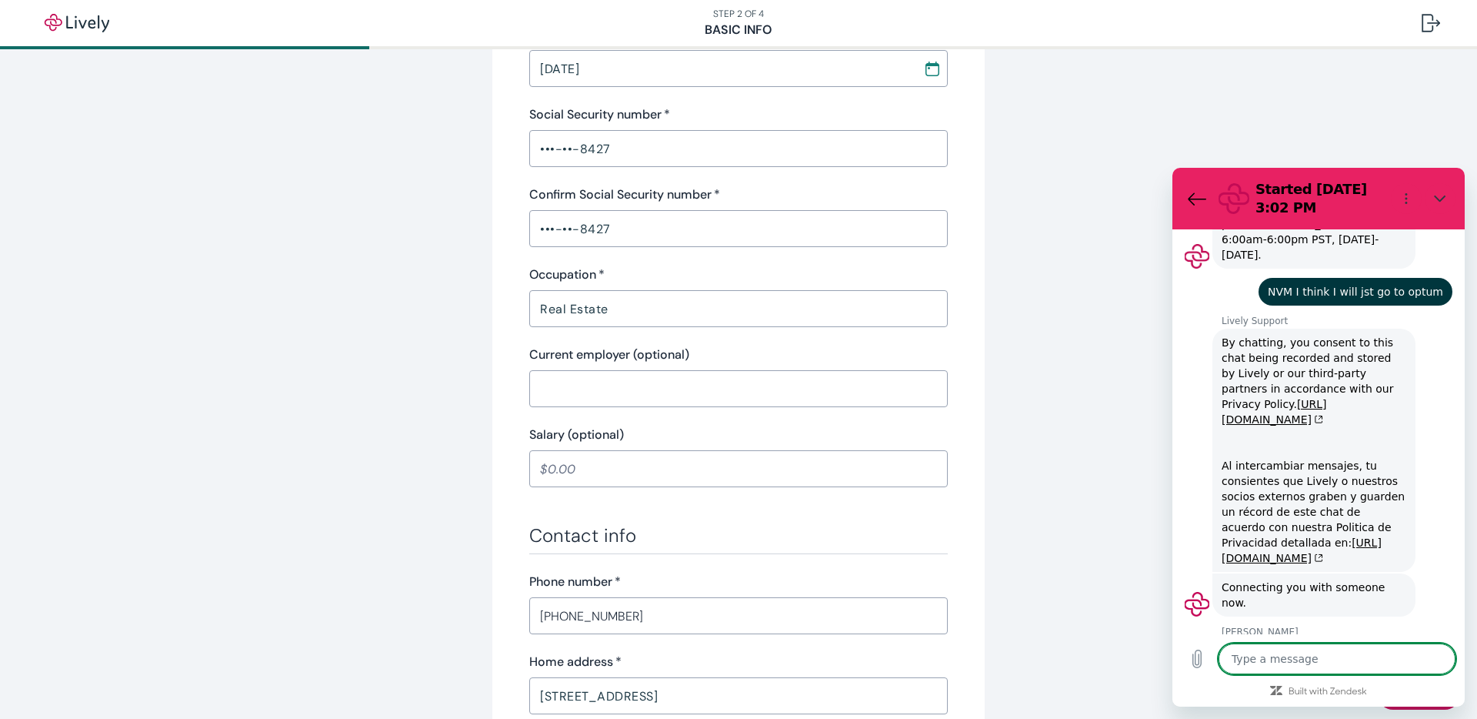
scroll to position [1004, 0]
